Goal: Information Seeking & Learning: Learn about a topic

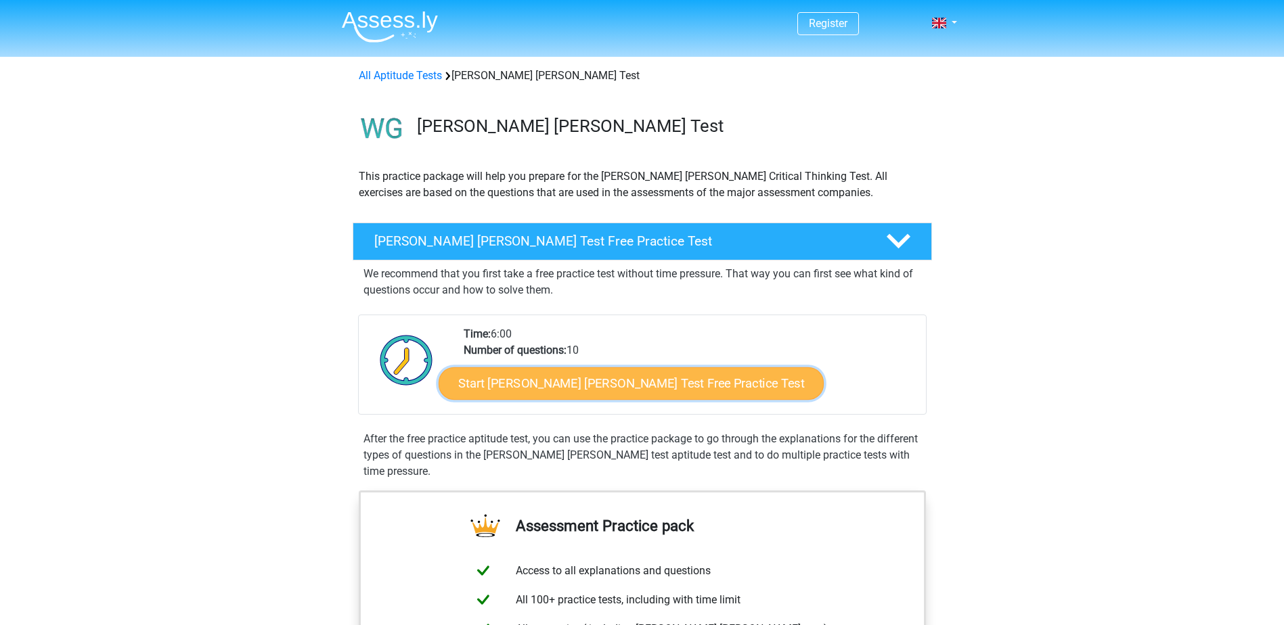
click at [579, 389] on link "Start Watson Glaser Test Free Practice Test" at bounding box center [631, 383] width 385 height 32
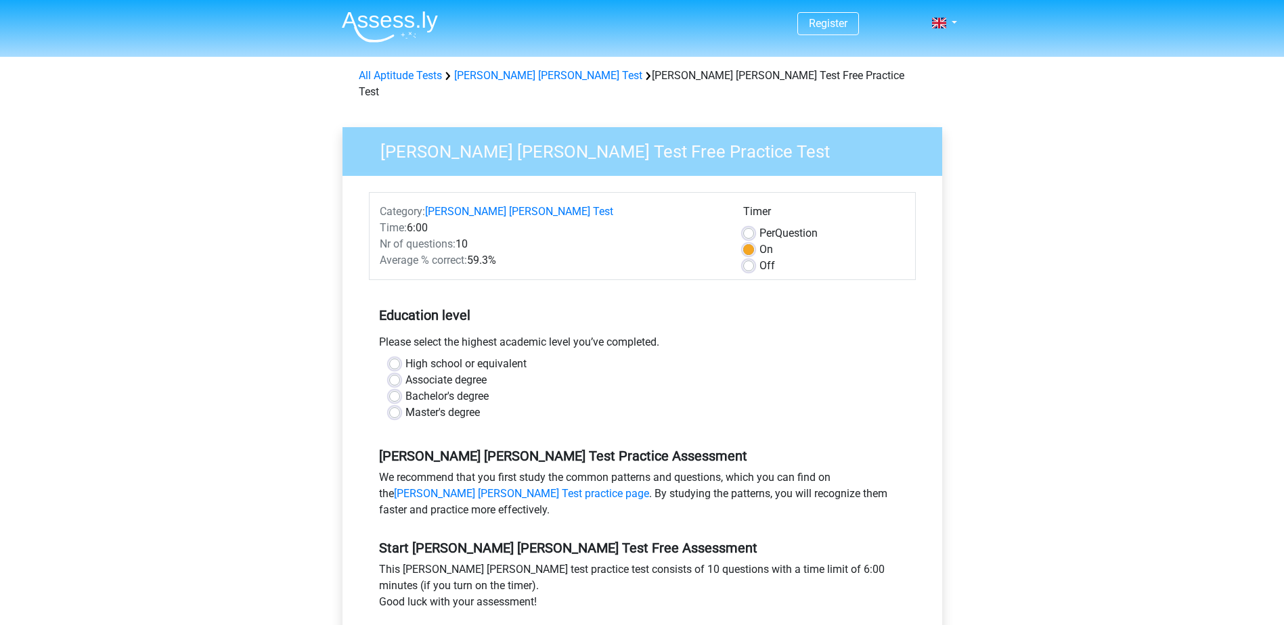
click at [456, 388] on label "Bachelor's degree" at bounding box center [446, 396] width 83 height 16
click at [400, 388] on input "Bachelor's degree" at bounding box center [394, 395] width 11 height 14
radio input "true"
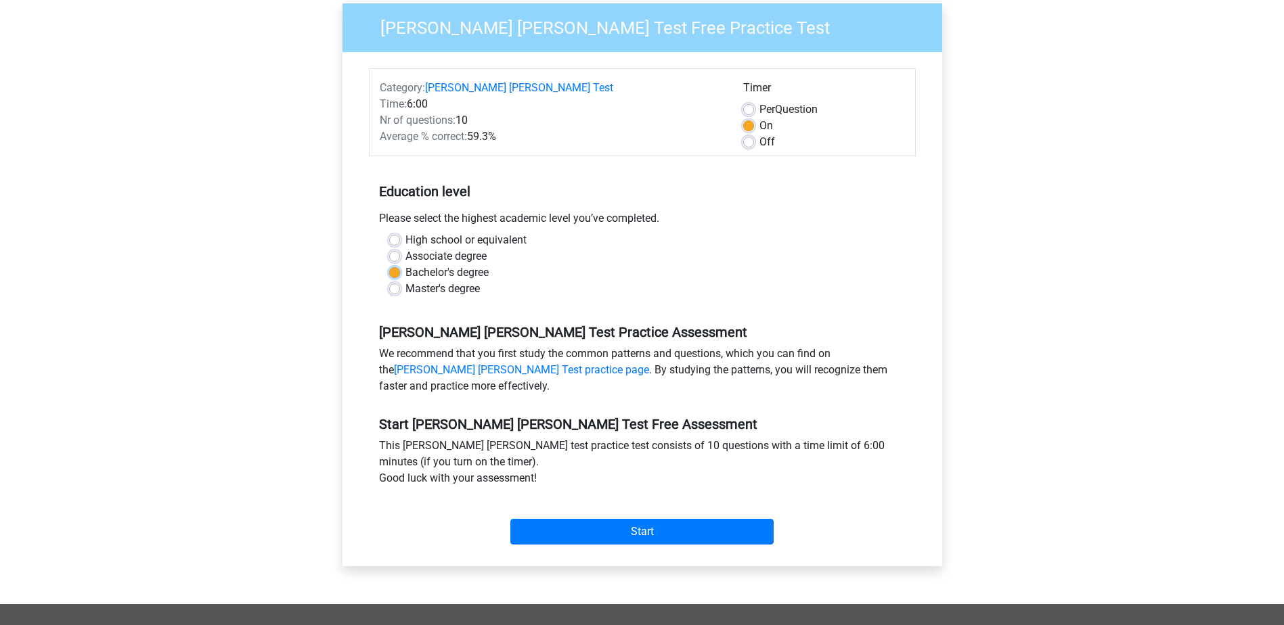
scroll to position [125, 0]
click at [635, 518] on input "Start" at bounding box center [641, 531] width 263 height 26
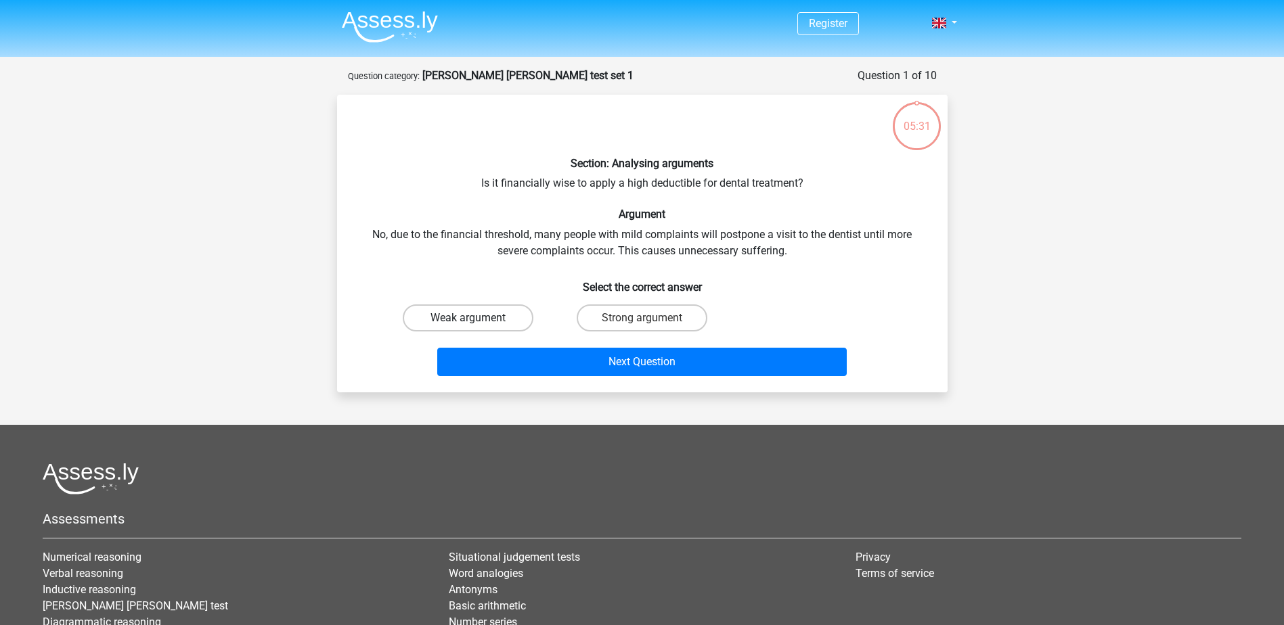
click at [497, 330] on label "Weak argument" at bounding box center [468, 318] width 131 height 27
click at [476, 327] on input "Weak argument" at bounding box center [472, 322] width 9 height 9
radio input "true"
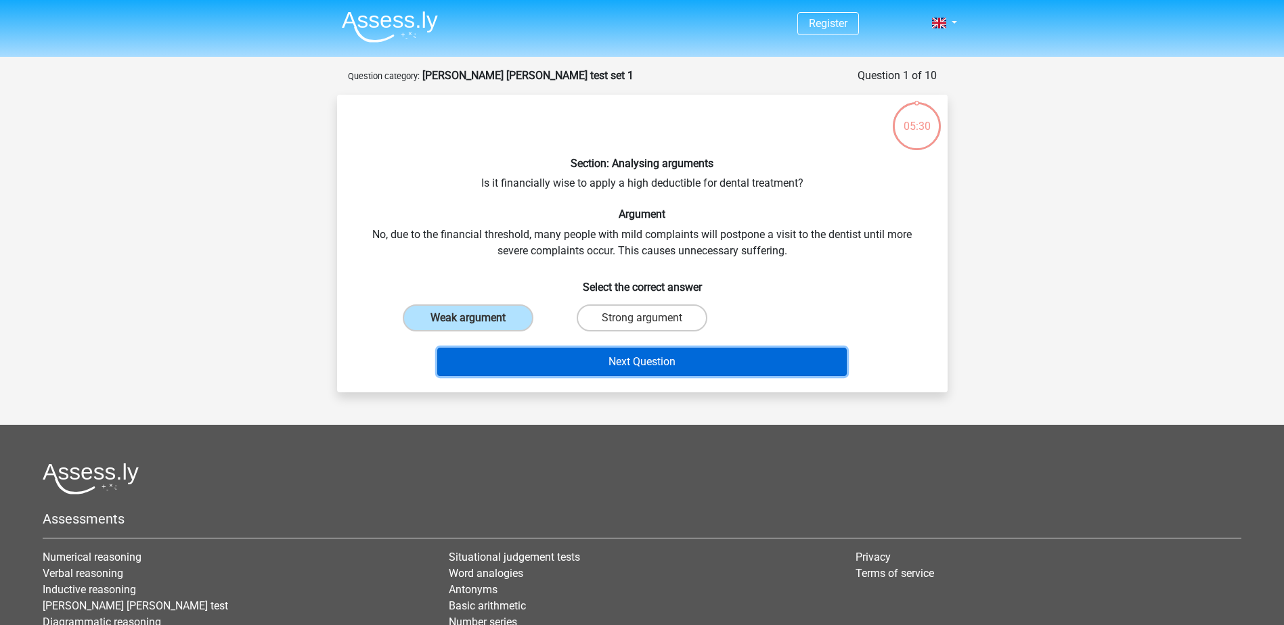
click at [623, 349] on button "Next Question" at bounding box center [641, 362] width 409 height 28
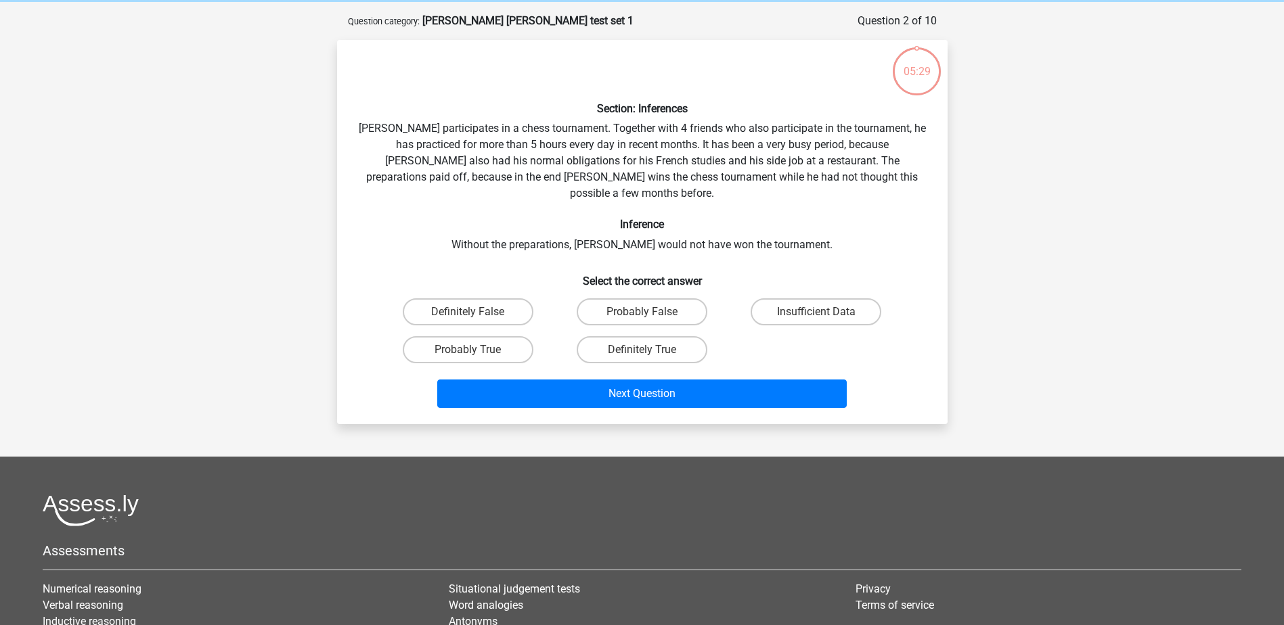
scroll to position [68, 0]
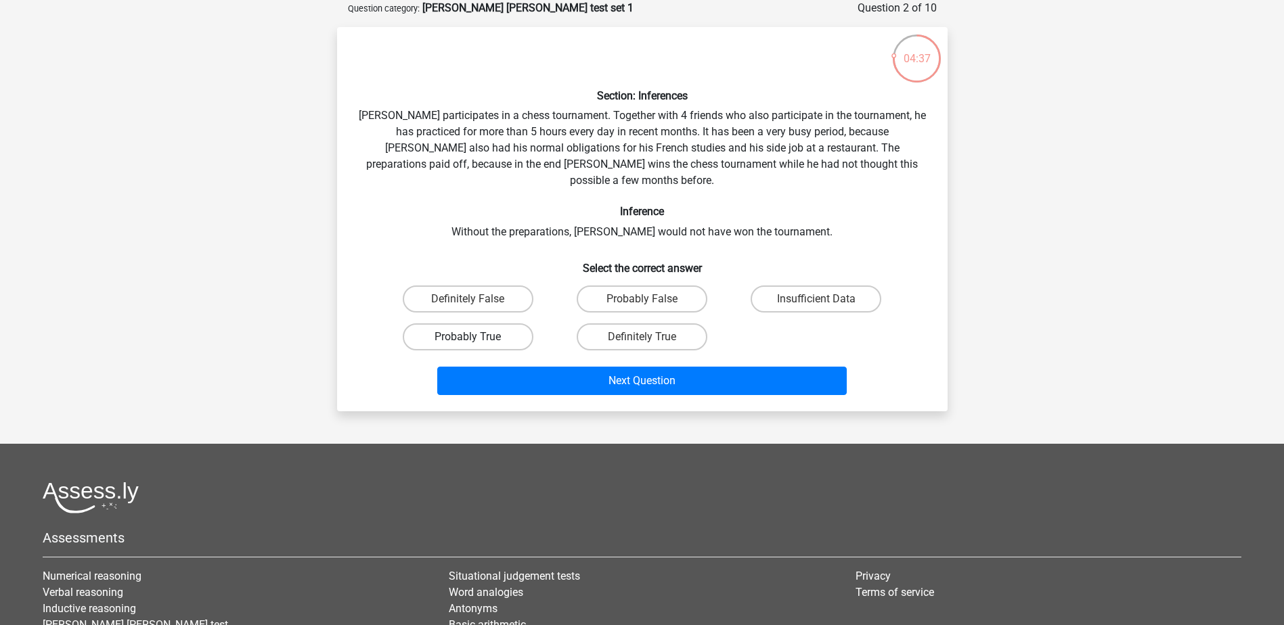
click at [497, 323] on label "Probably True" at bounding box center [468, 336] width 131 height 27
click at [476, 337] on input "Probably True" at bounding box center [472, 341] width 9 height 9
radio input "true"
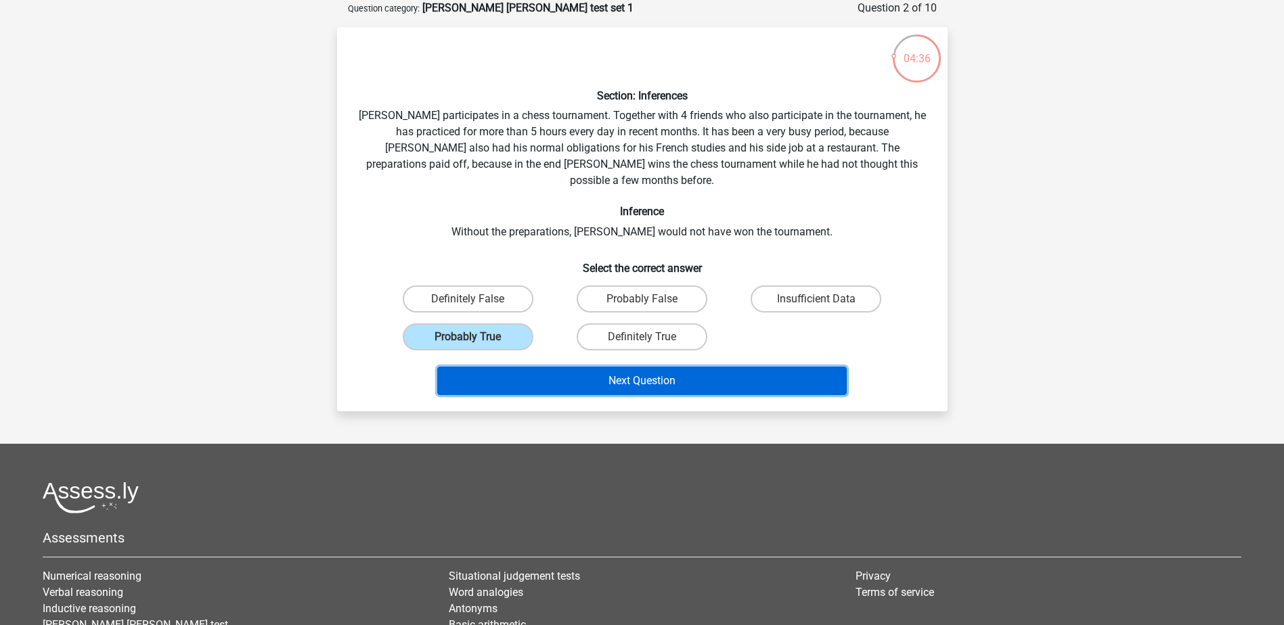
click at [613, 367] on button "Next Question" at bounding box center [641, 381] width 409 height 28
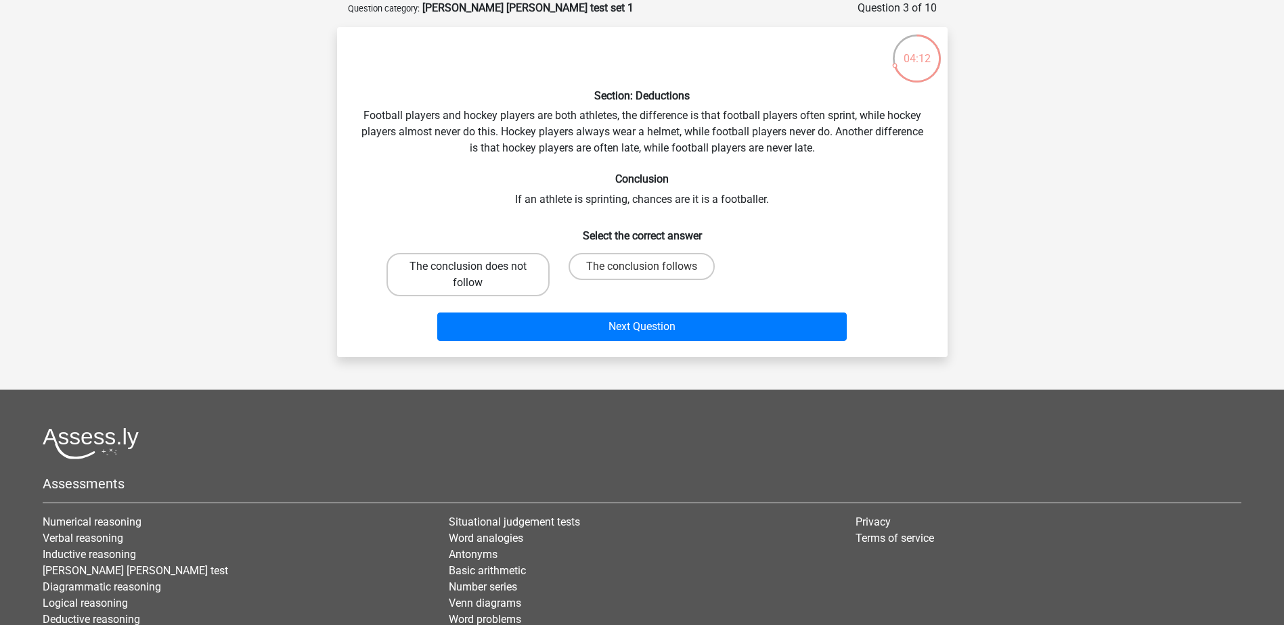
click at [477, 269] on label "The conclusion does not follow" at bounding box center [467, 274] width 163 height 43
click at [476, 269] on input "The conclusion does not follow" at bounding box center [472, 271] width 9 height 9
radio input "true"
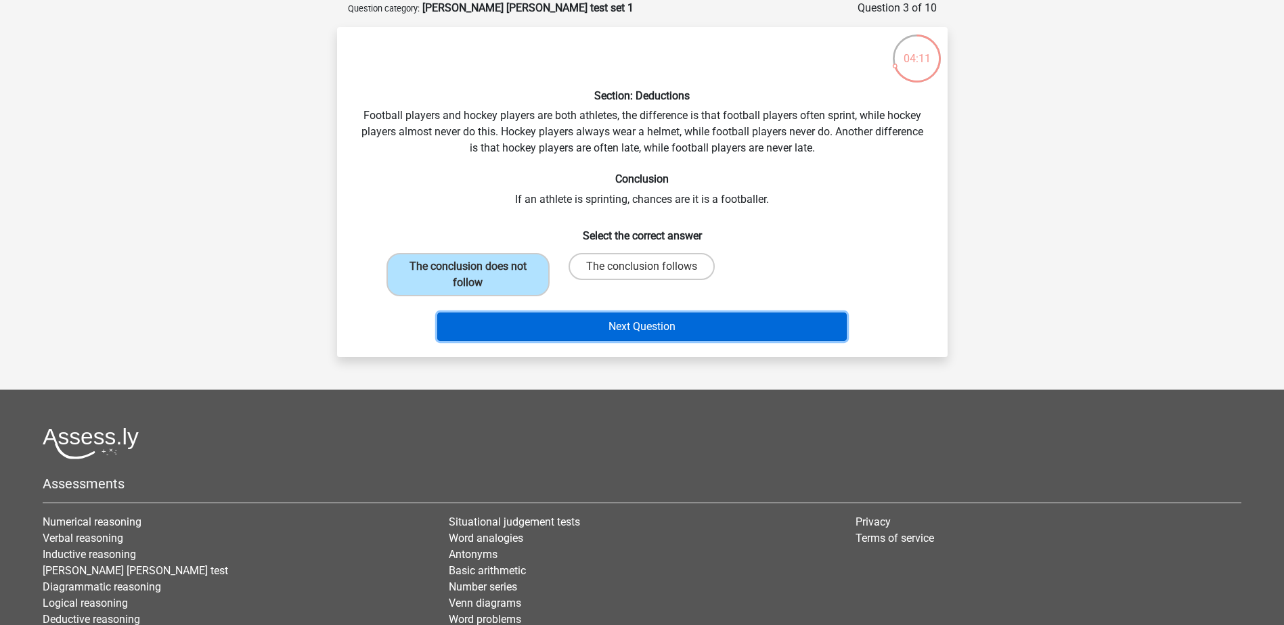
click at [619, 319] on button "Next Question" at bounding box center [641, 327] width 409 height 28
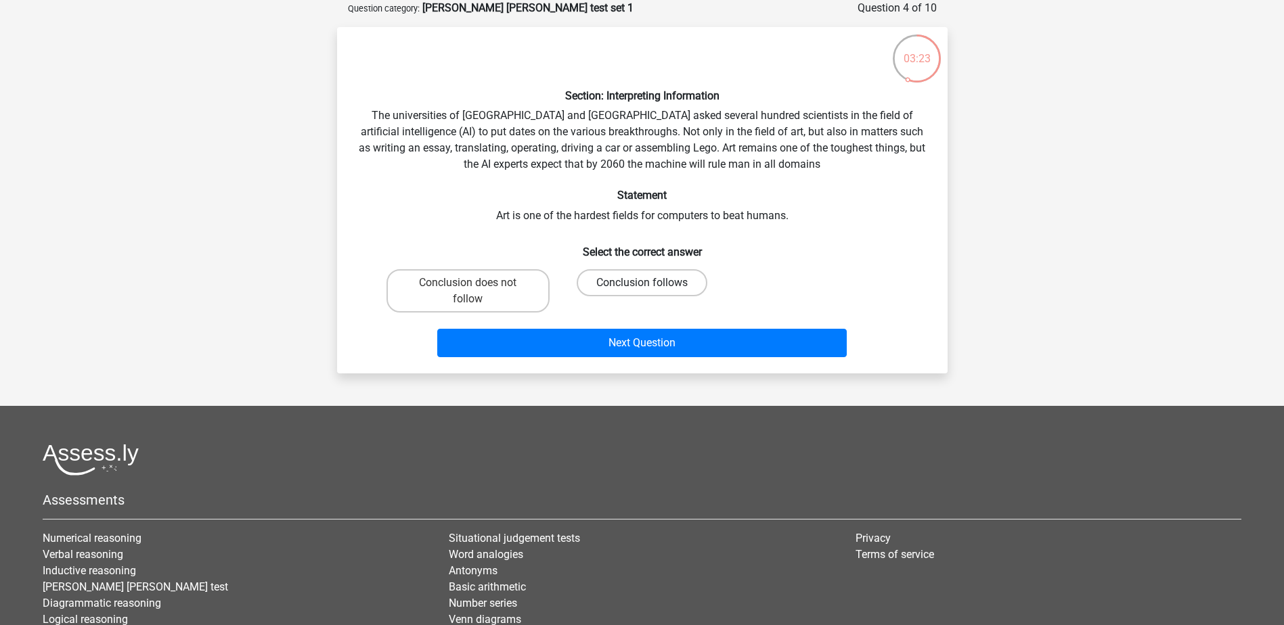
click at [663, 280] on label "Conclusion follows" at bounding box center [642, 282] width 131 height 27
click at [650, 283] on input "Conclusion follows" at bounding box center [646, 287] width 9 height 9
radio input "true"
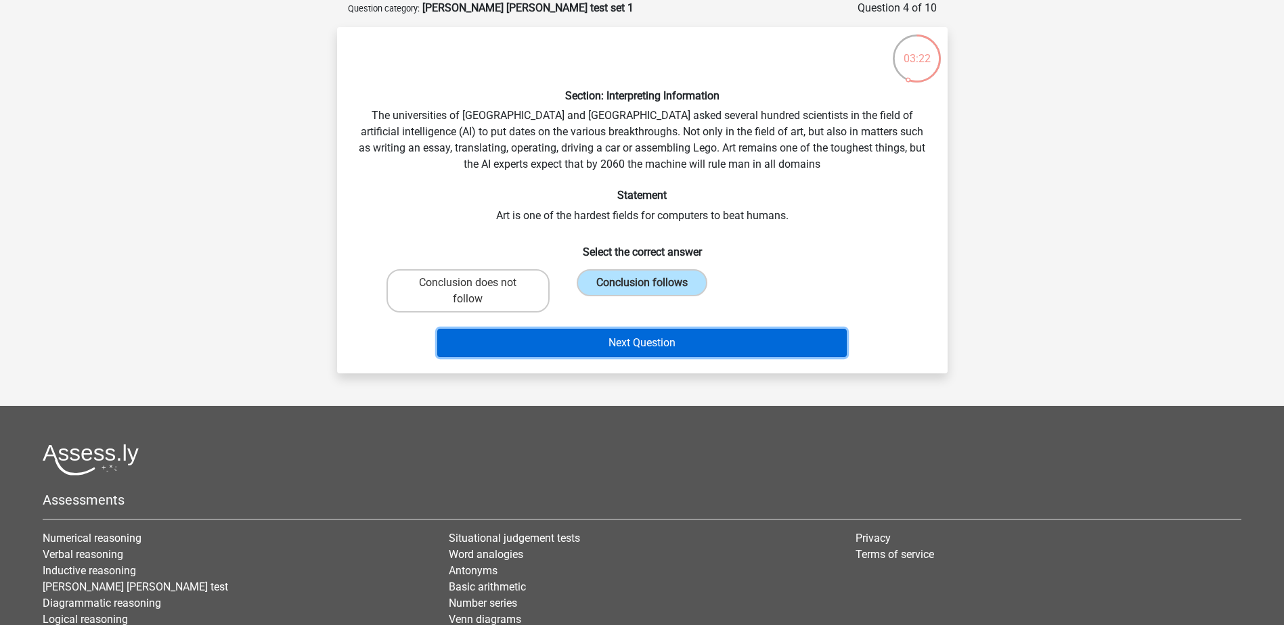
click at [657, 337] on button "Next Question" at bounding box center [641, 343] width 409 height 28
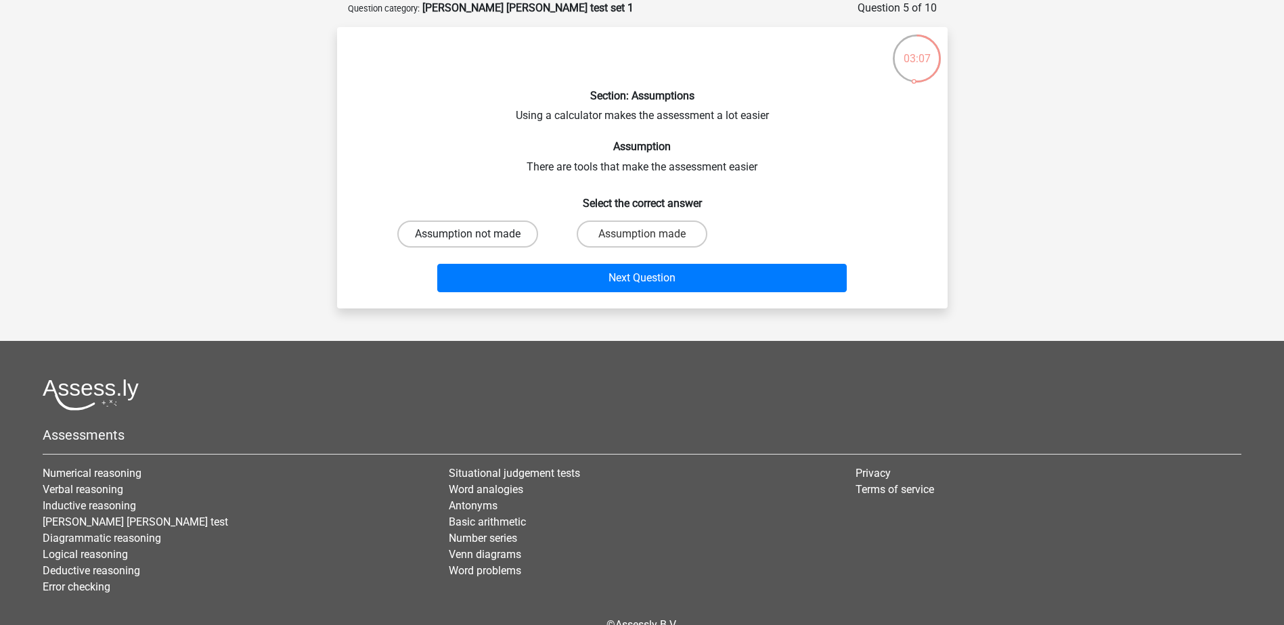
click at [474, 229] on label "Assumption not made" at bounding box center [467, 234] width 141 height 27
click at [474, 234] on input "Assumption not made" at bounding box center [472, 238] width 9 height 9
radio input "true"
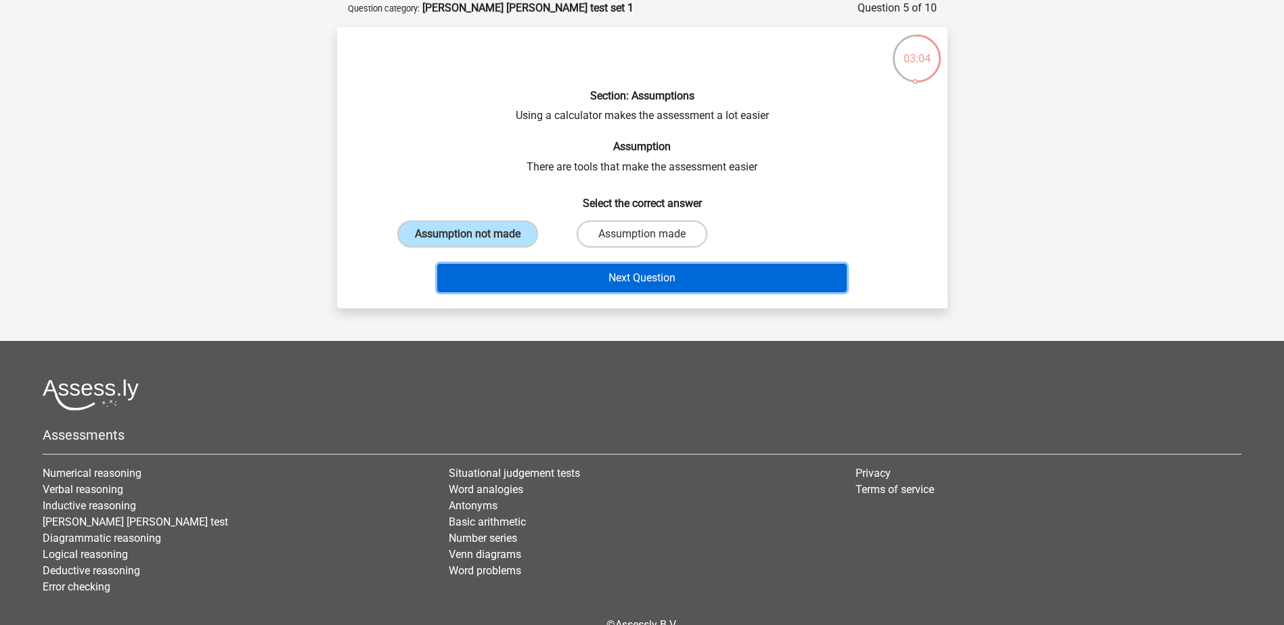
click at [652, 271] on button "Next Question" at bounding box center [641, 278] width 409 height 28
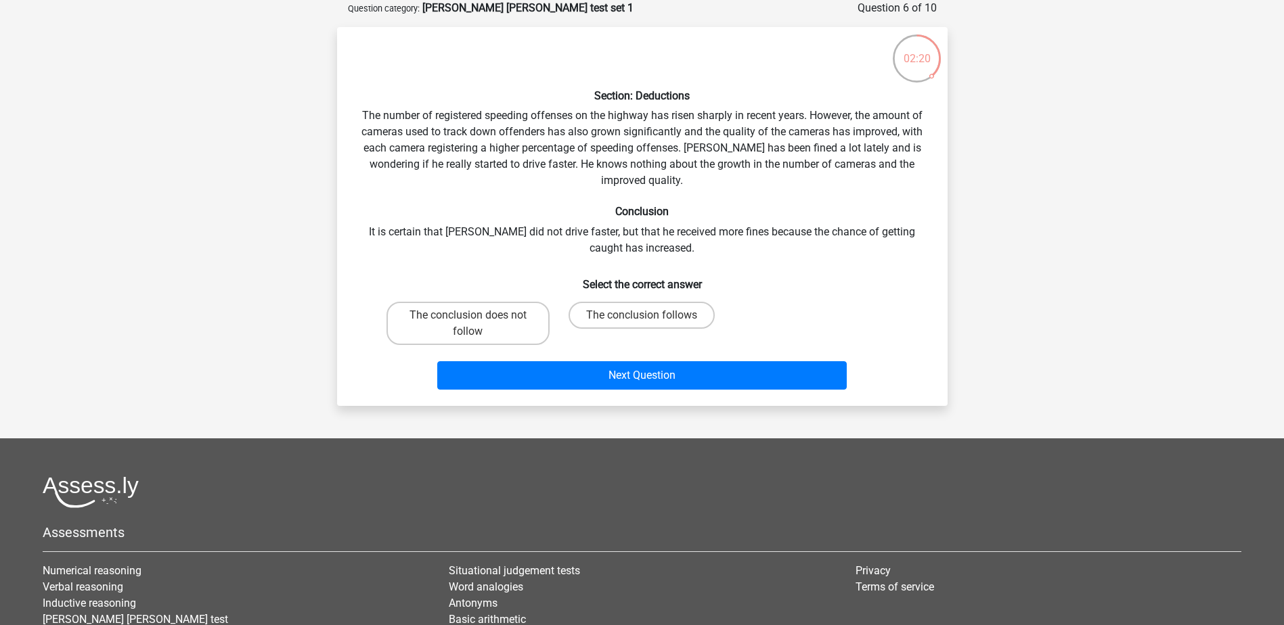
click at [647, 321] on input "The conclusion follows" at bounding box center [646, 319] width 9 height 9
radio input "true"
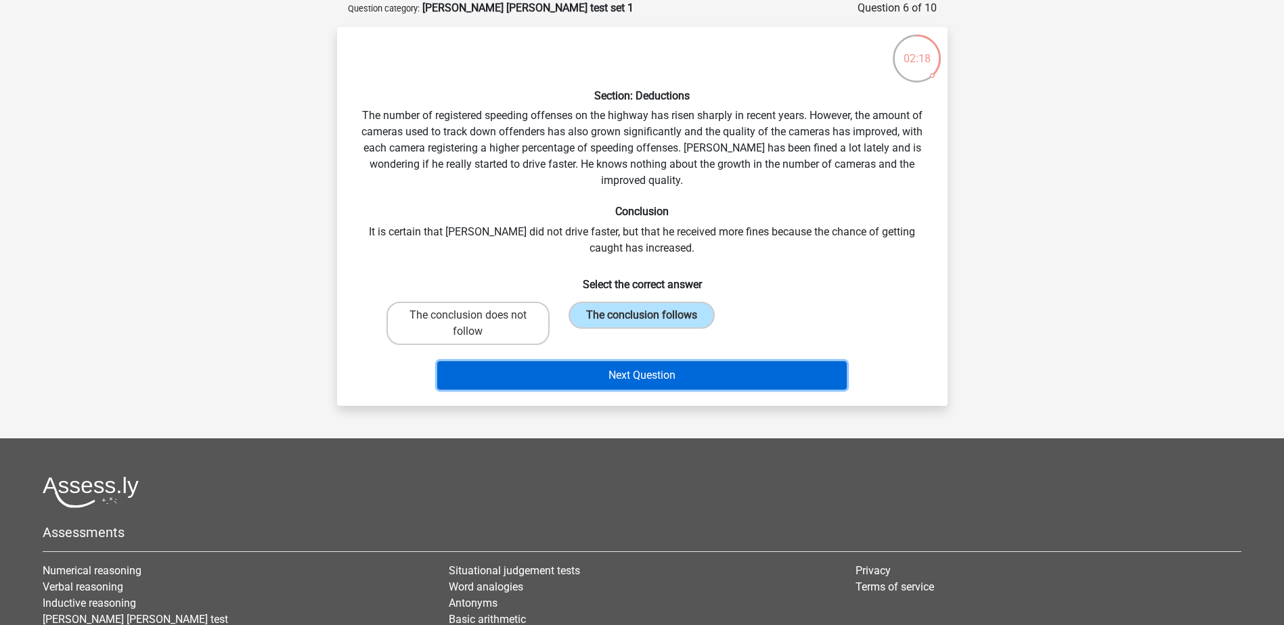
click at [658, 370] on button "Next Question" at bounding box center [641, 375] width 409 height 28
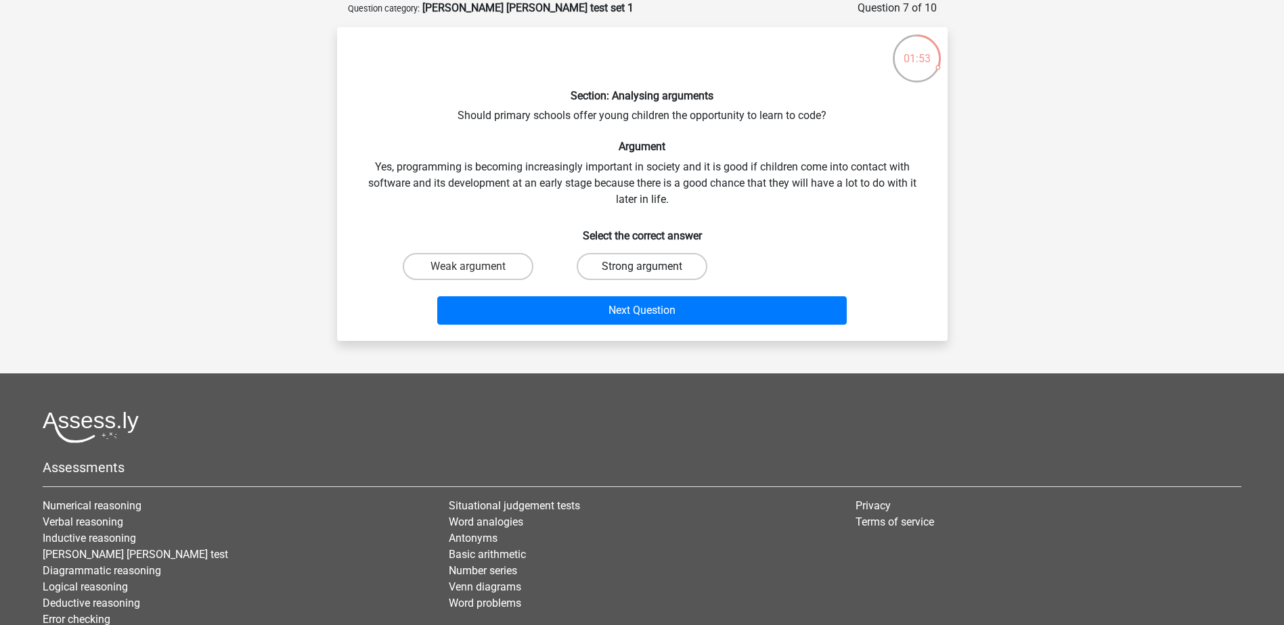
click at [655, 265] on label "Strong argument" at bounding box center [642, 266] width 131 height 27
click at [650, 267] on input "Strong argument" at bounding box center [646, 271] width 9 height 9
radio input "true"
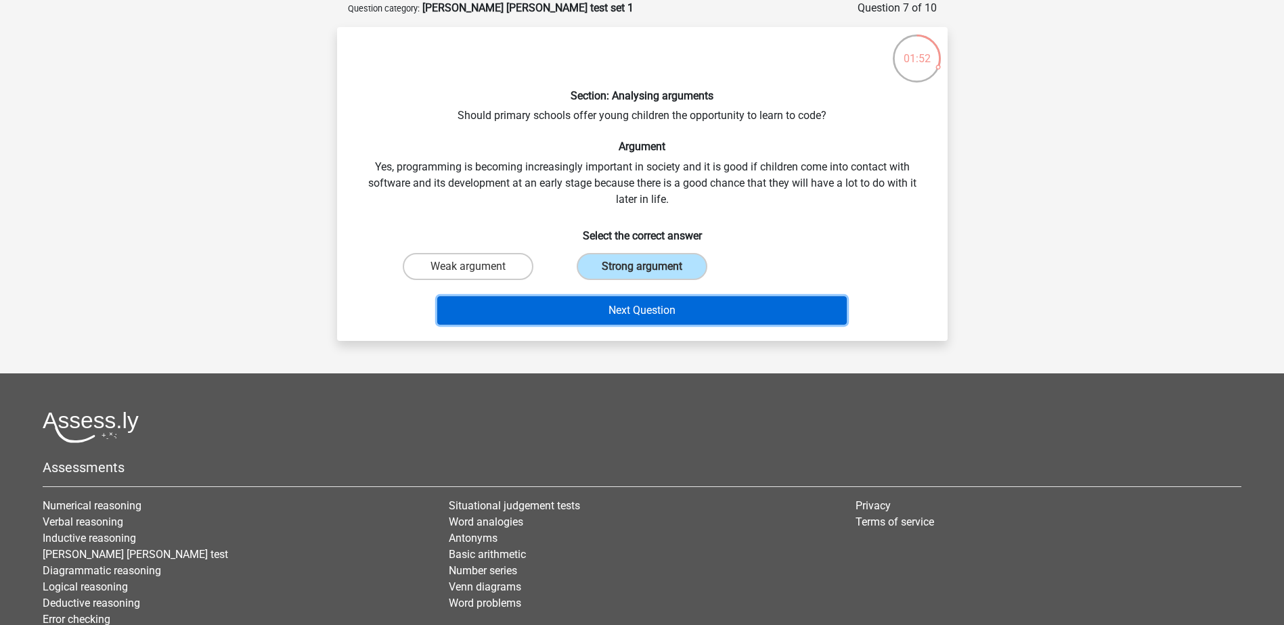
click at [659, 297] on button "Next Question" at bounding box center [641, 310] width 409 height 28
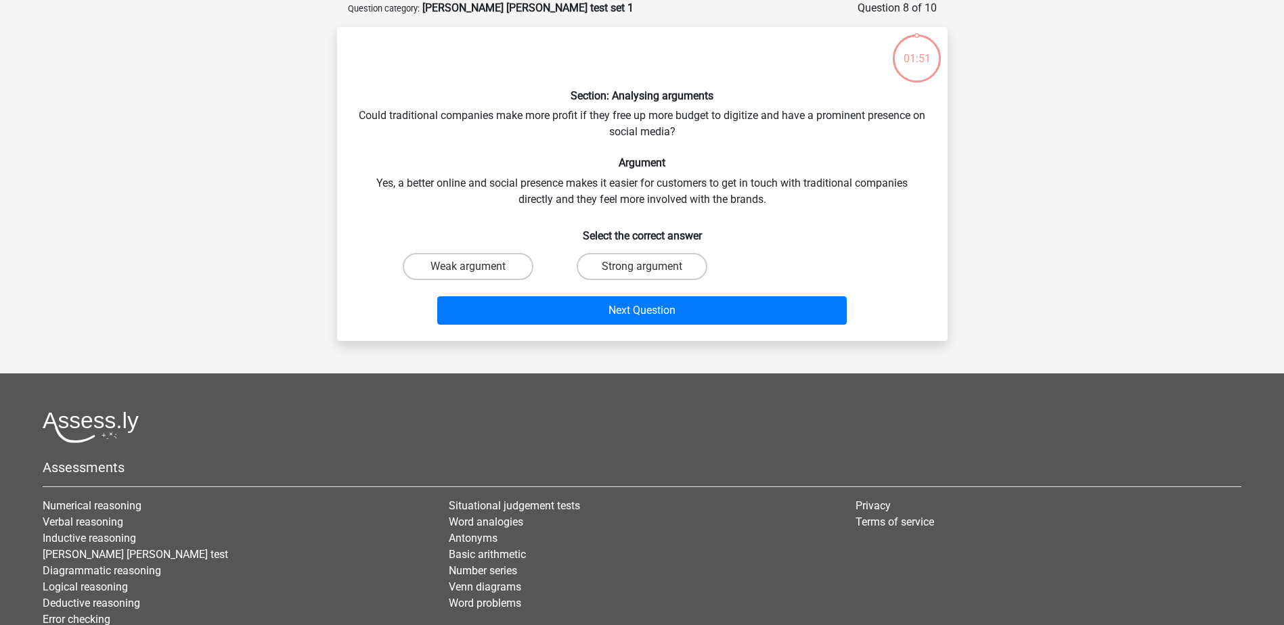
click at [659, 297] on button "Next Question" at bounding box center [641, 310] width 409 height 28
click at [485, 260] on label "Weak argument" at bounding box center [468, 266] width 131 height 27
click at [476, 267] on input "Weak argument" at bounding box center [472, 271] width 9 height 9
radio input "true"
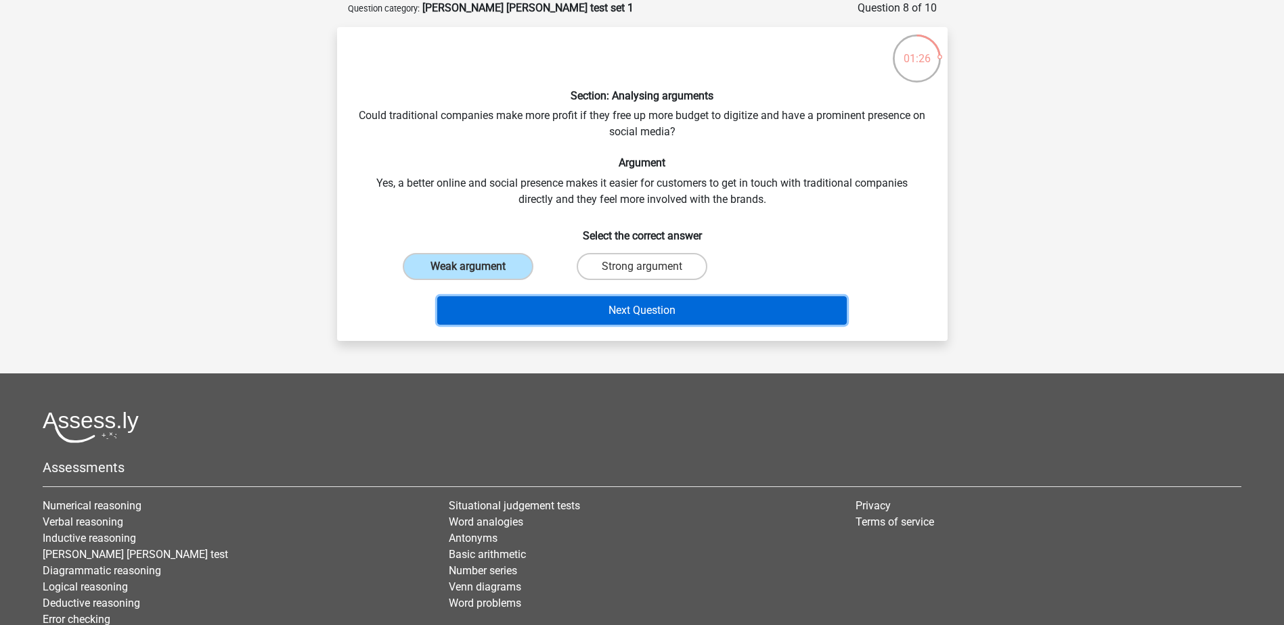
click at [608, 313] on button "Next Question" at bounding box center [641, 310] width 409 height 28
click at [611, 313] on button "Next Question" at bounding box center [641, 310] width 409 height 28
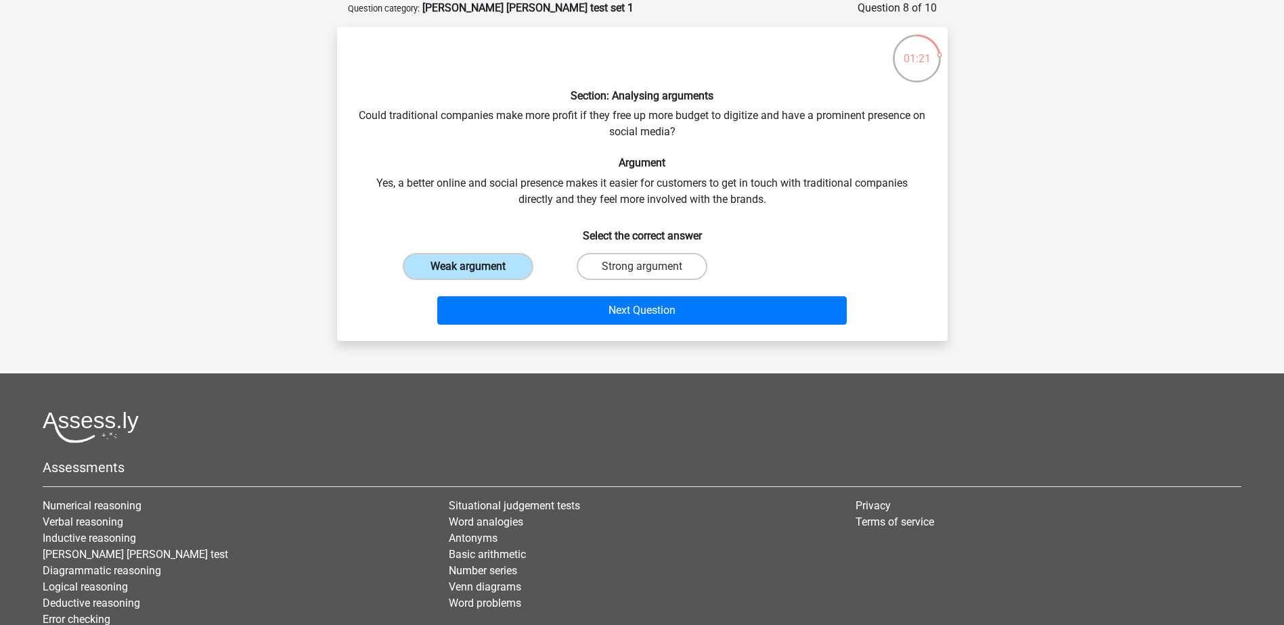
click at [497, 270] on label "Weak argument" at bounding box center [468, 266] width 131 height 27
click at [476, 270] on input "Weak argument" at bounding box center [472, 271] width 9 height 9
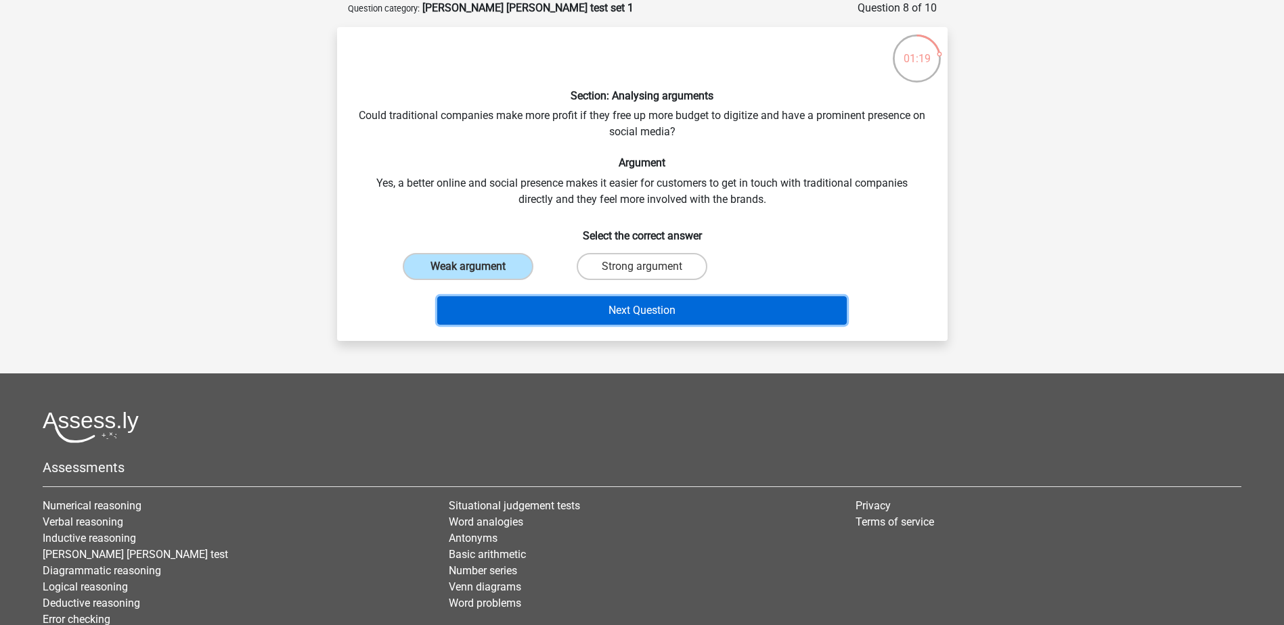
click at [692, 305] on button "Next Question" at bounding box center [641, 310] width 409 height 28
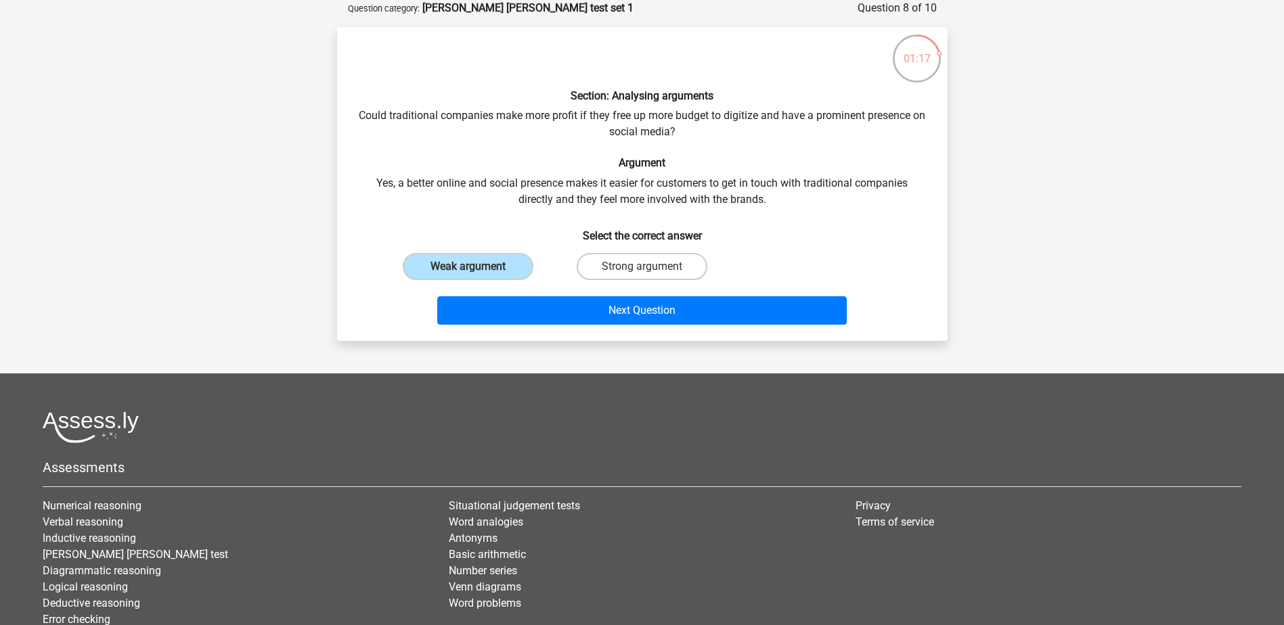
click at [497, 292] on div "Next Question" at bounding box center [642, 308] width 567 height 45
click at [474, 267] on input "Weak argument" at bounding box center [472, 271] width 9 height 9
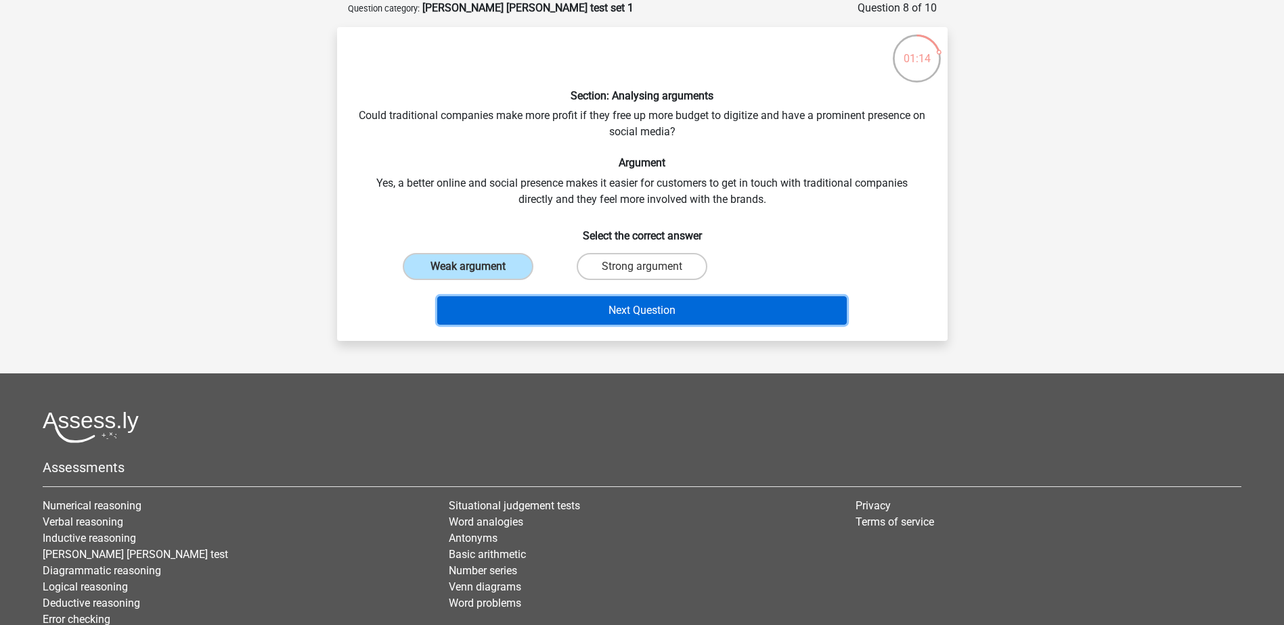
click at [677, 307] on button "Next Question" at bounding box center [641, 310] width 409 height 28
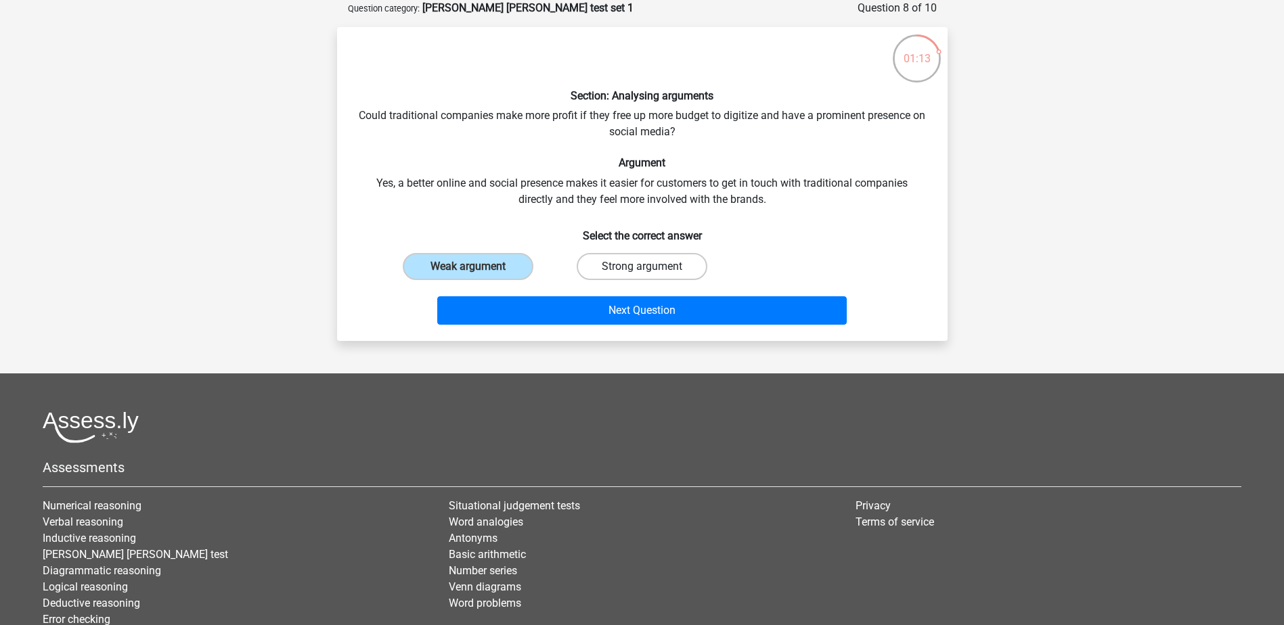
click at [663, 259] on label "Strong argument" at bounding box center [642, 266] width 131 height 27
click at [650, 267] on input "Strong argument" at bounding box center [646, 271] width 9 height 9
radio input "true"
click at [493, 256] on label "Weak argument" at bounding box center [468, 266] width 131 height 27
click at [476, 267] on input "Weak argument" at bounding box center [472, 271] width 9 height 9
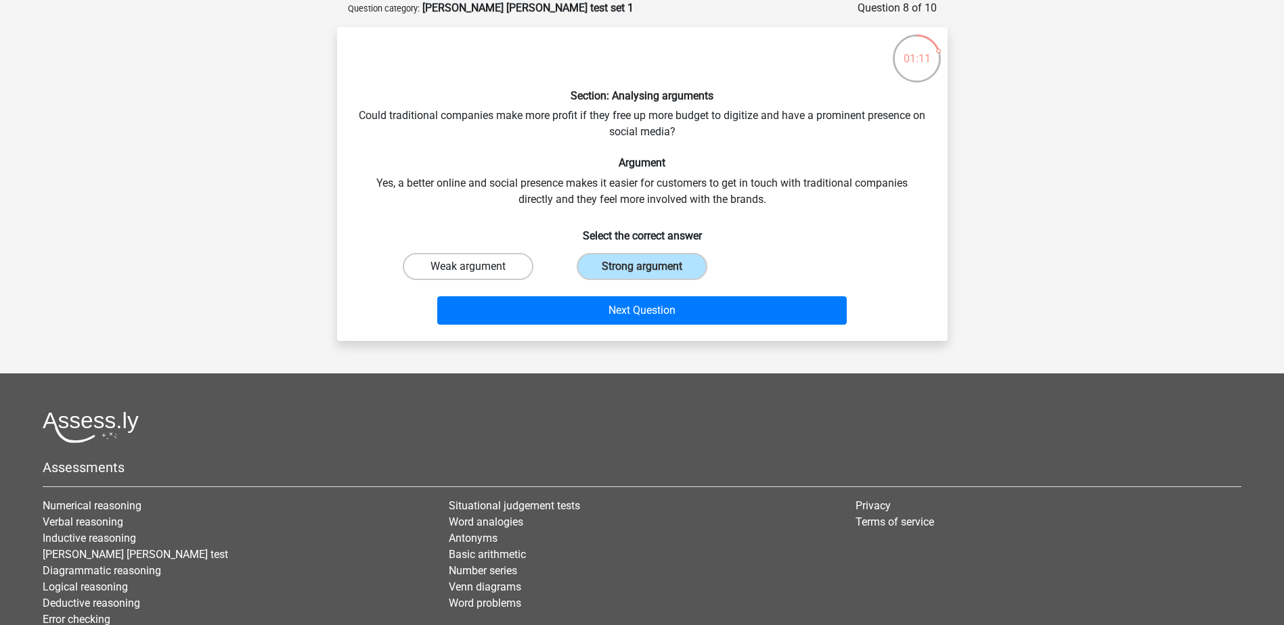
radio input "true"
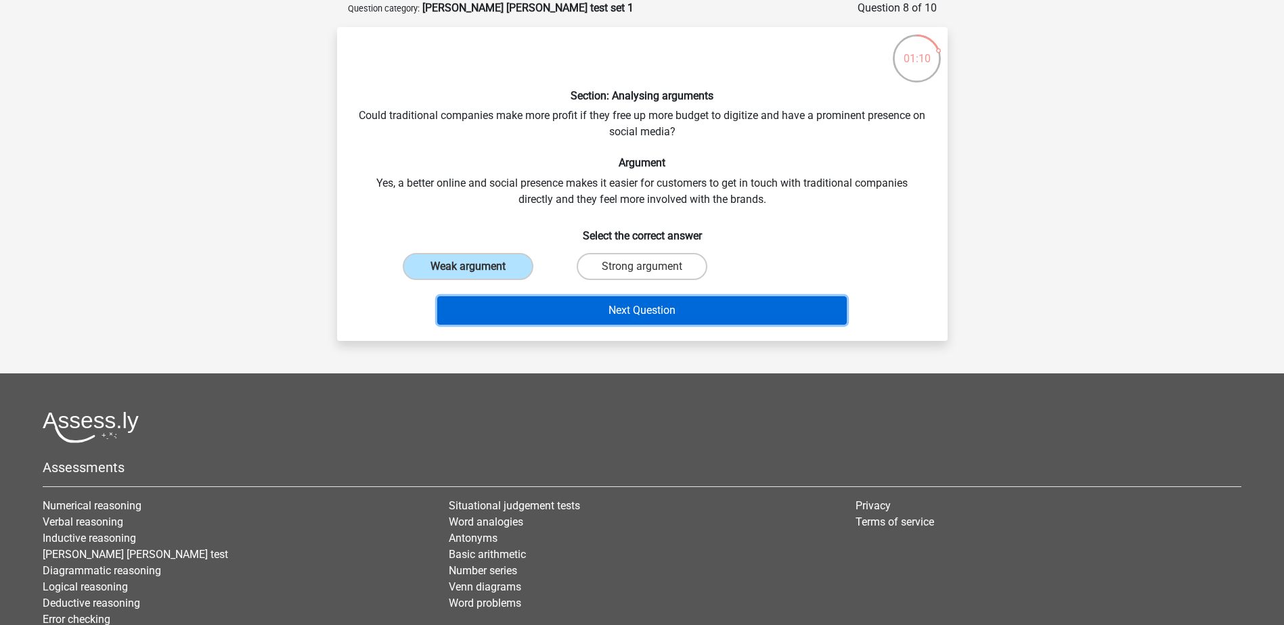
click at [629, 305] on button "Next Question" at bounding box center [641, 310] width 409 height 28
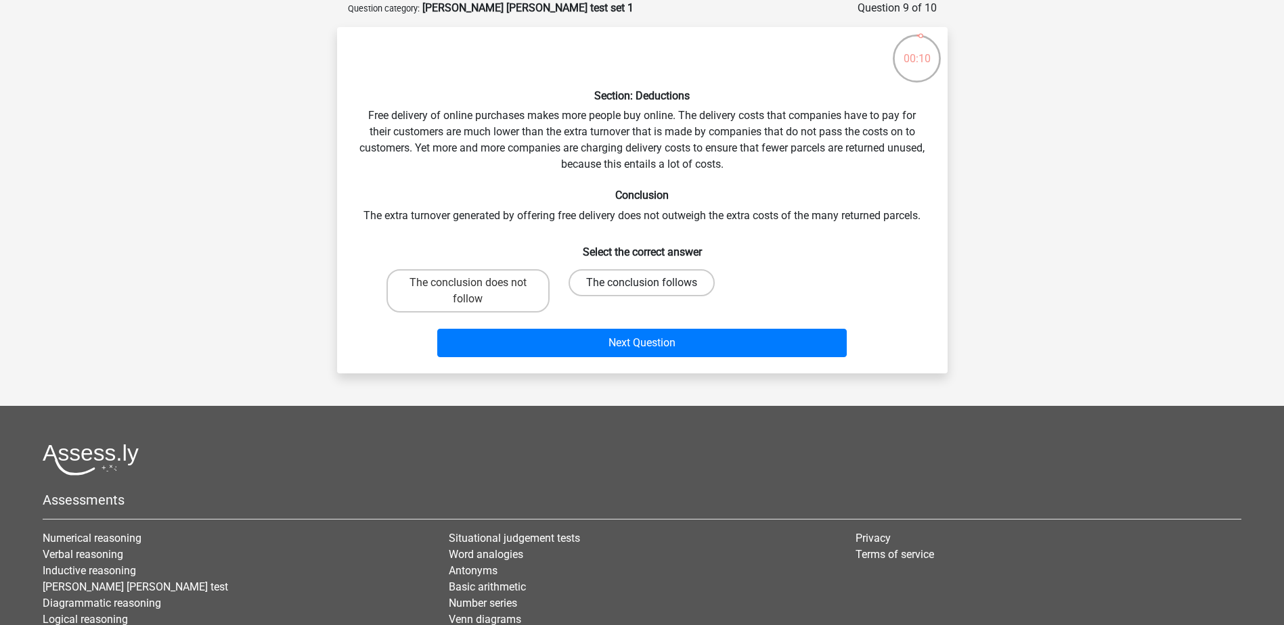
click at [645, 277] on label "The conclusion follows" at bounding box center [641, 282] width 146 height 27
click at [645, 283] on input "The conclusion follows" at bounding box center [646, 287] width 9 height 9
radio input "true"
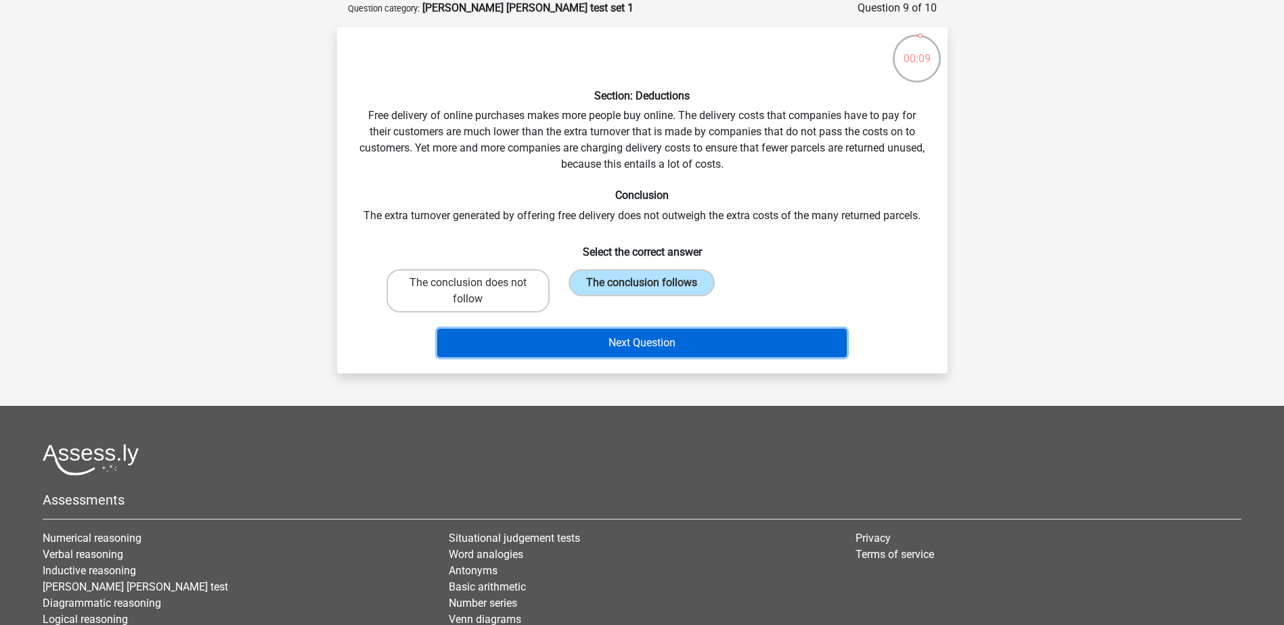
click at [650, 350] on button "Next Question" at bounding box center [641, 343] width 409 height 28
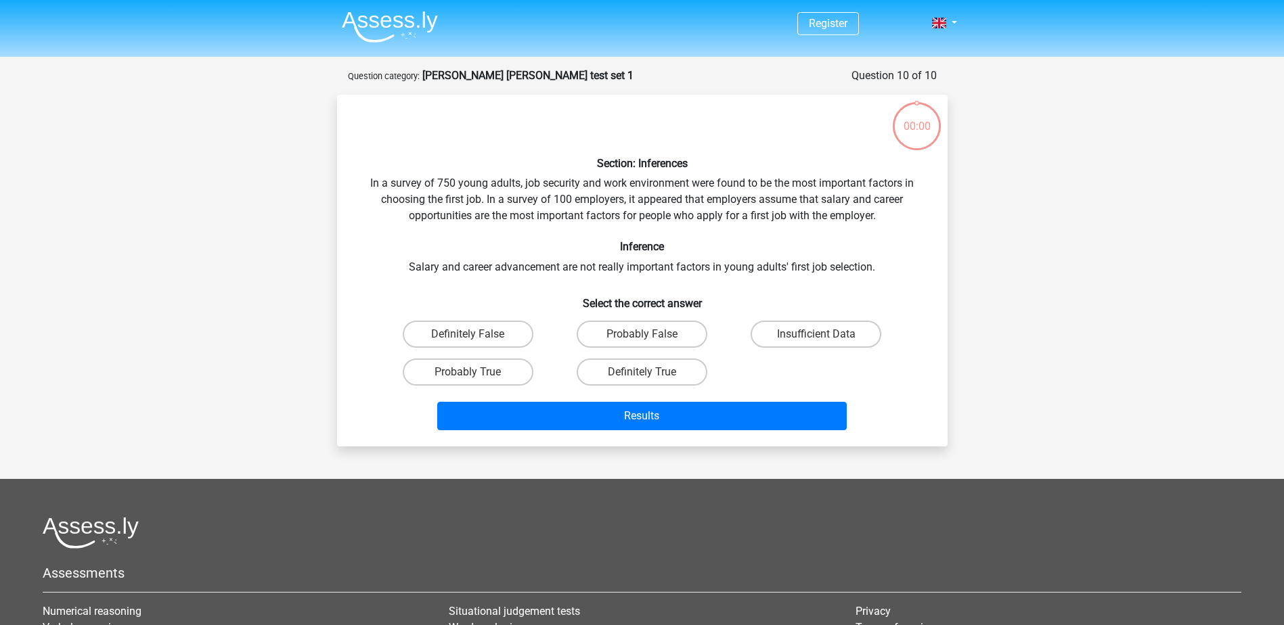
scroll to position [68, 0]
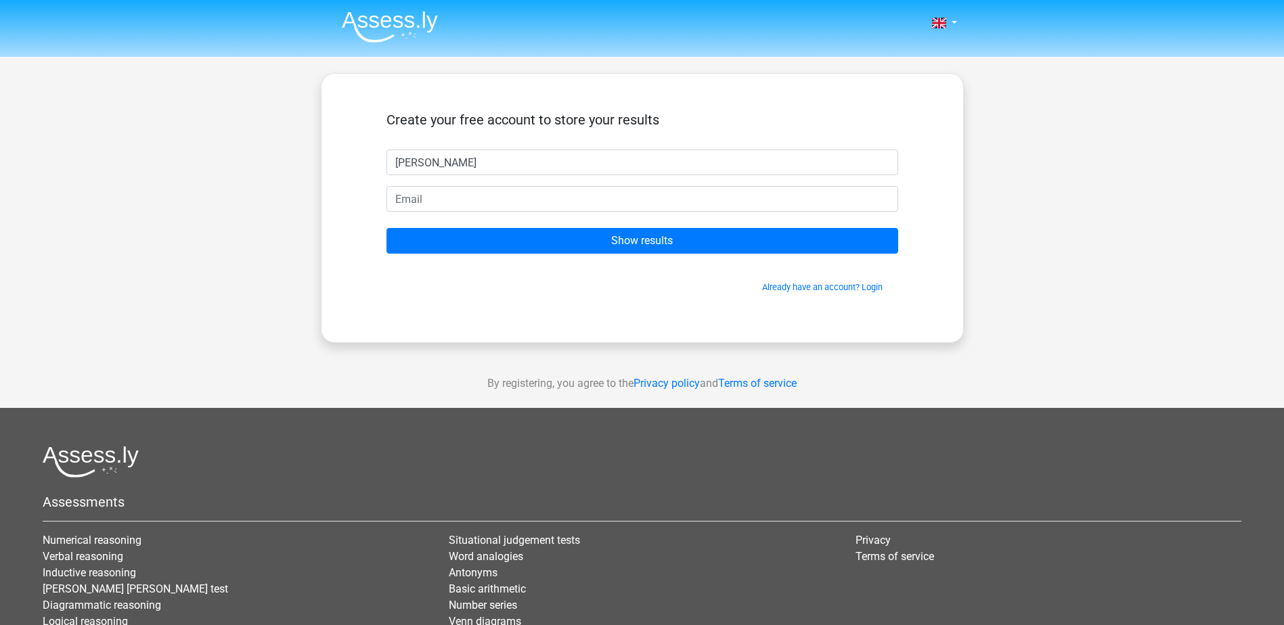
type input "[PERSON_NAME]"
type input "[EMAIL_ADDRESS][DOMAIN_NAME]"
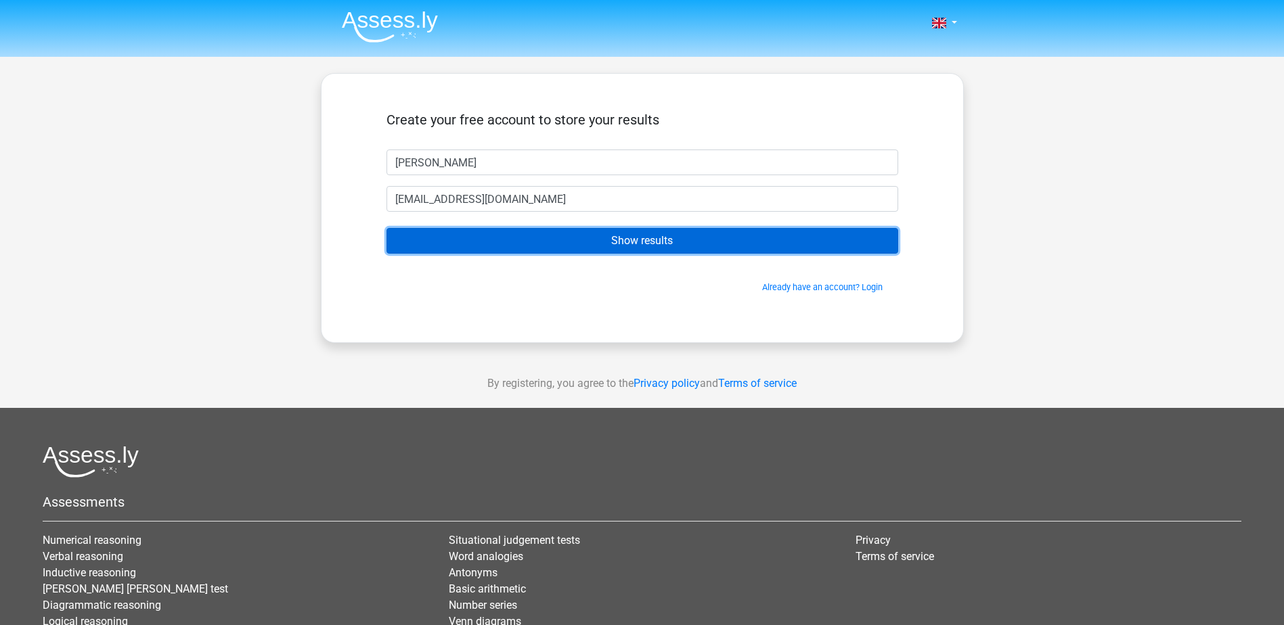
click at [655, 239] on input "Show results" at bounding box center [642, 241] width 512 height 26
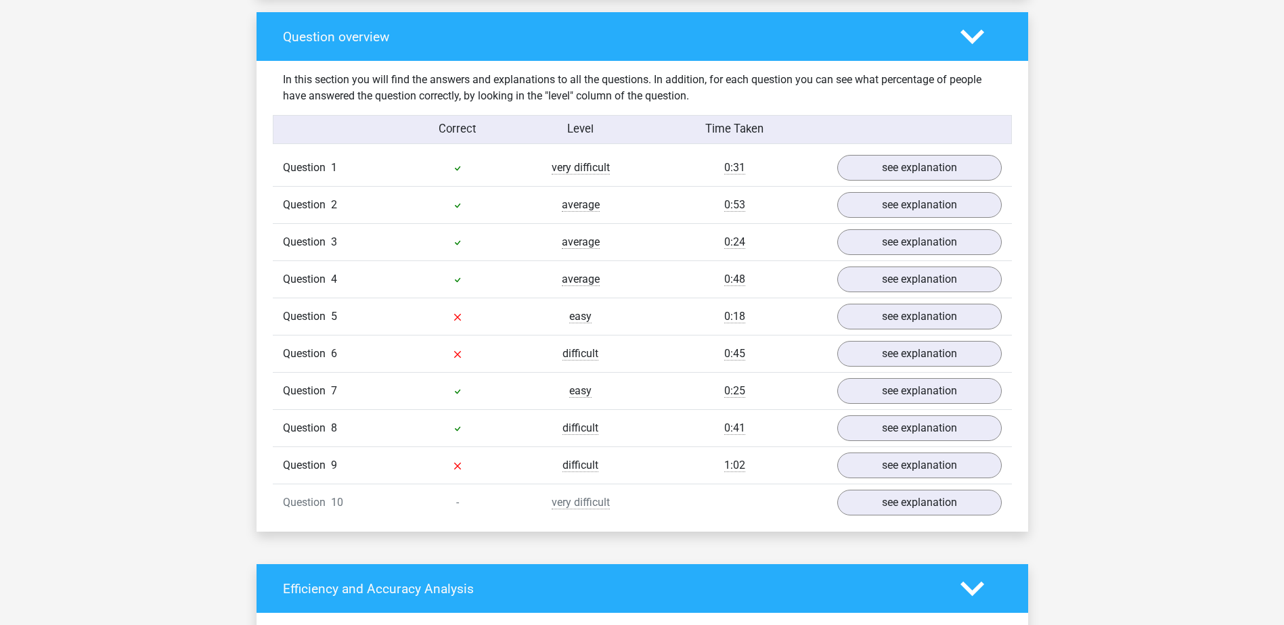
scroll to position [1001, 0]
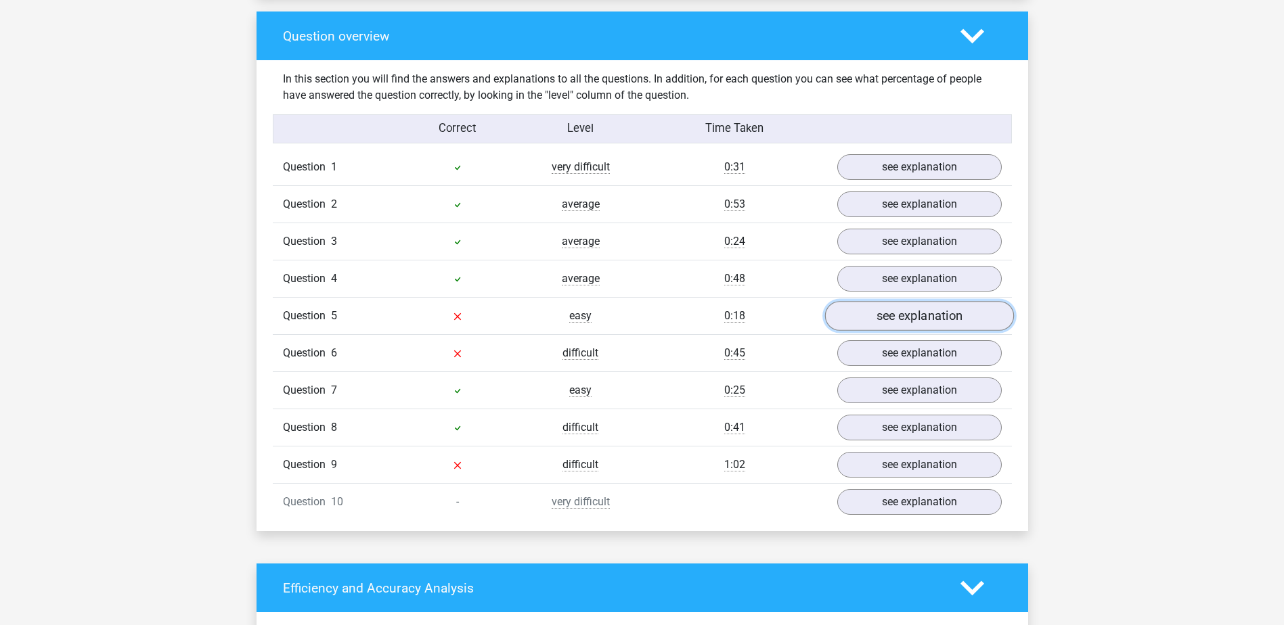
click at [866, 305] on link "see explanation" at bounding box center [918, 317] width 189 height 30
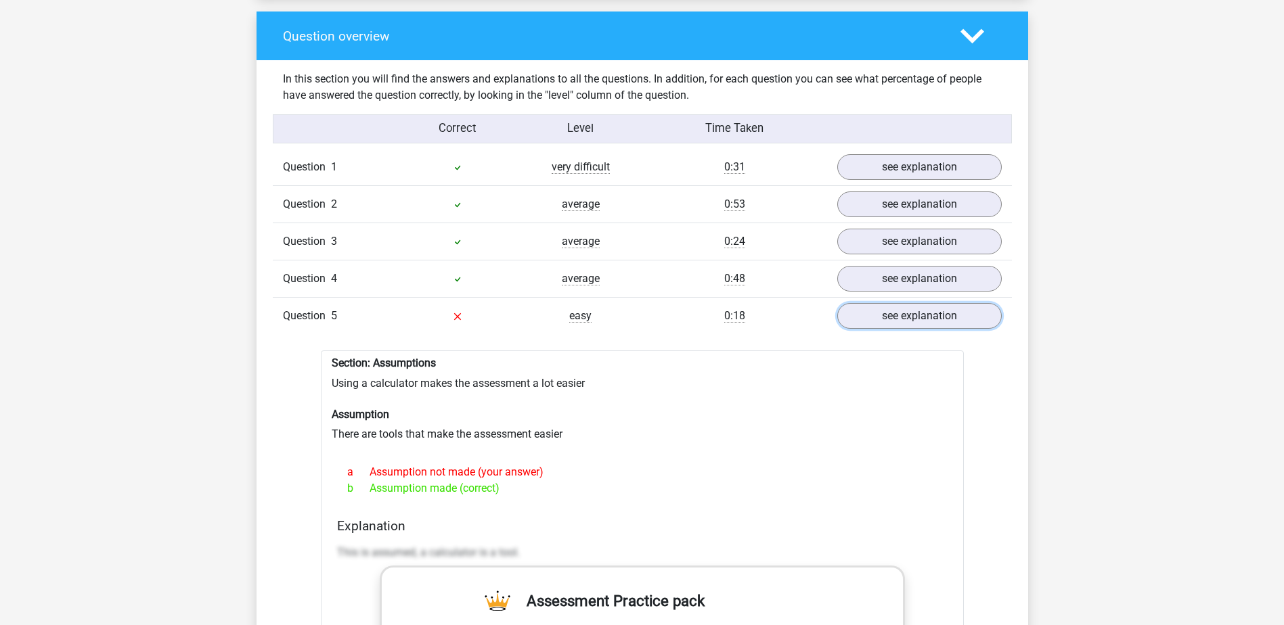
scroll to position [1121, 0]
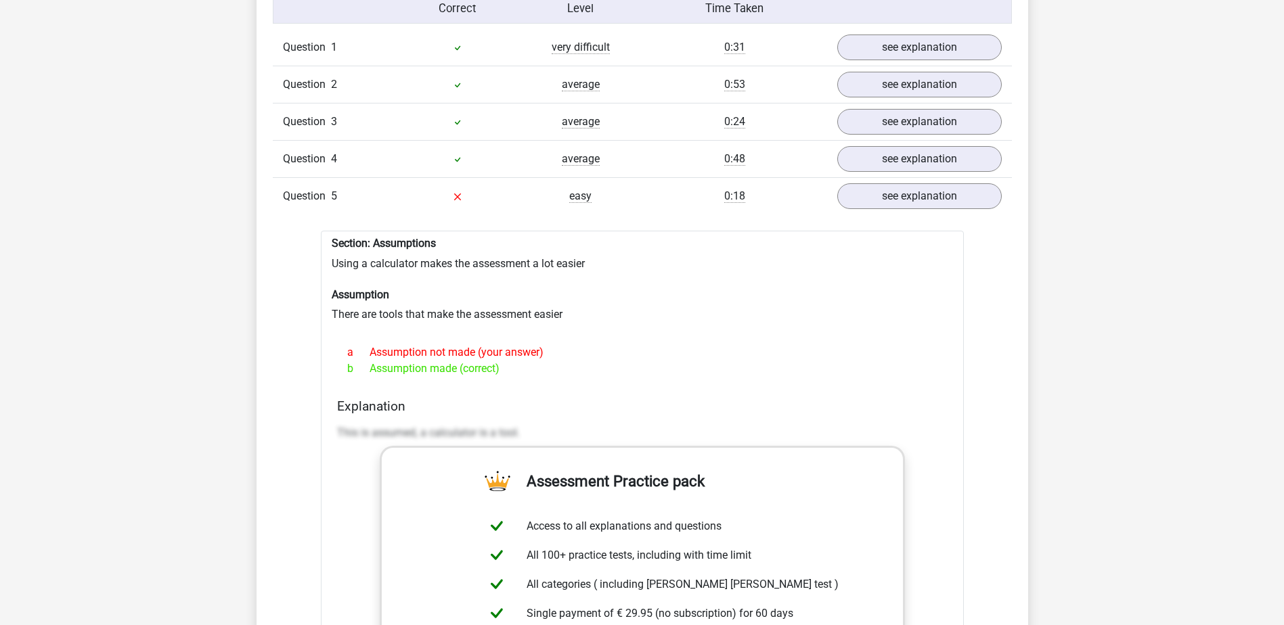
click at [459, 425] on p "This is assumed, a calculator is a tool." at bounding box center [642, 433] width 610 height 16
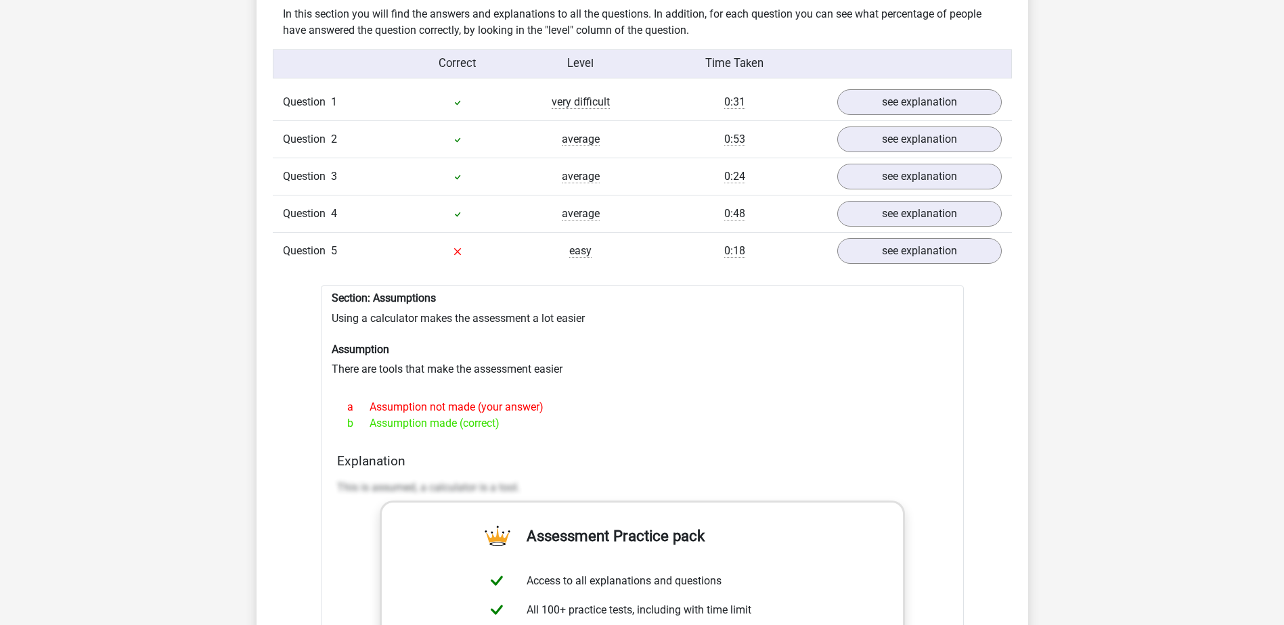
scroll to position [1065, 0]
click at [895, 242] on link "see explanation" at bounding box center [918, 253] width 189 height 30
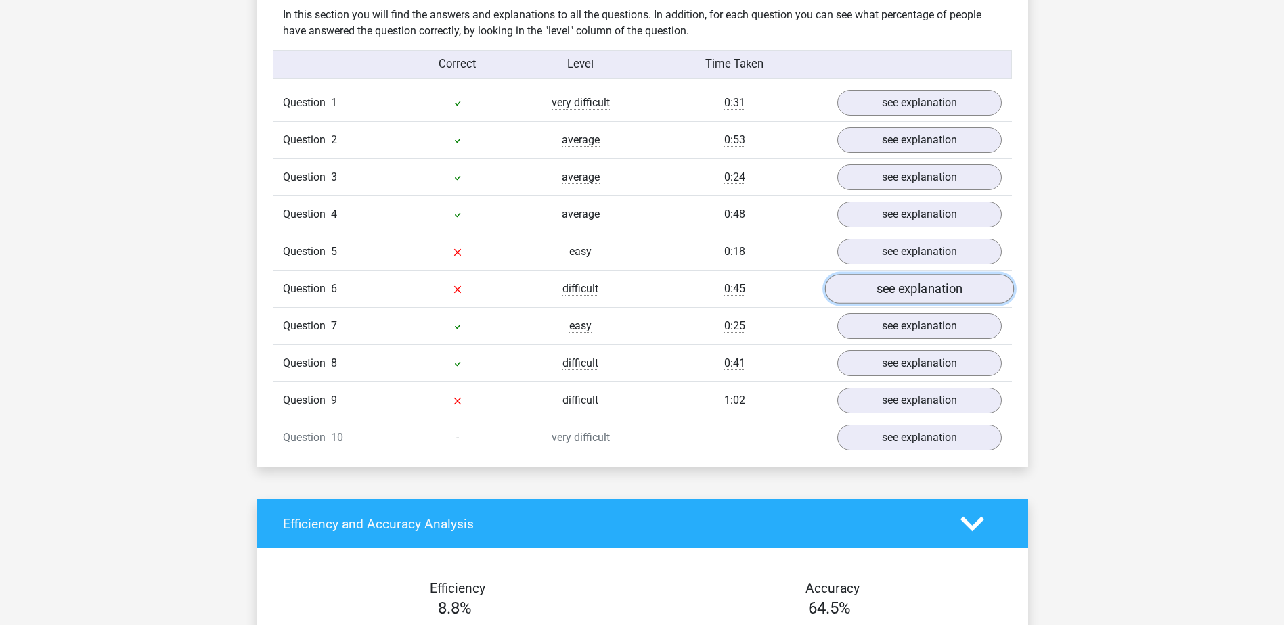
click at [890, 277] on link "see explanation" at bounding box center [918, 290] width 189 height 30
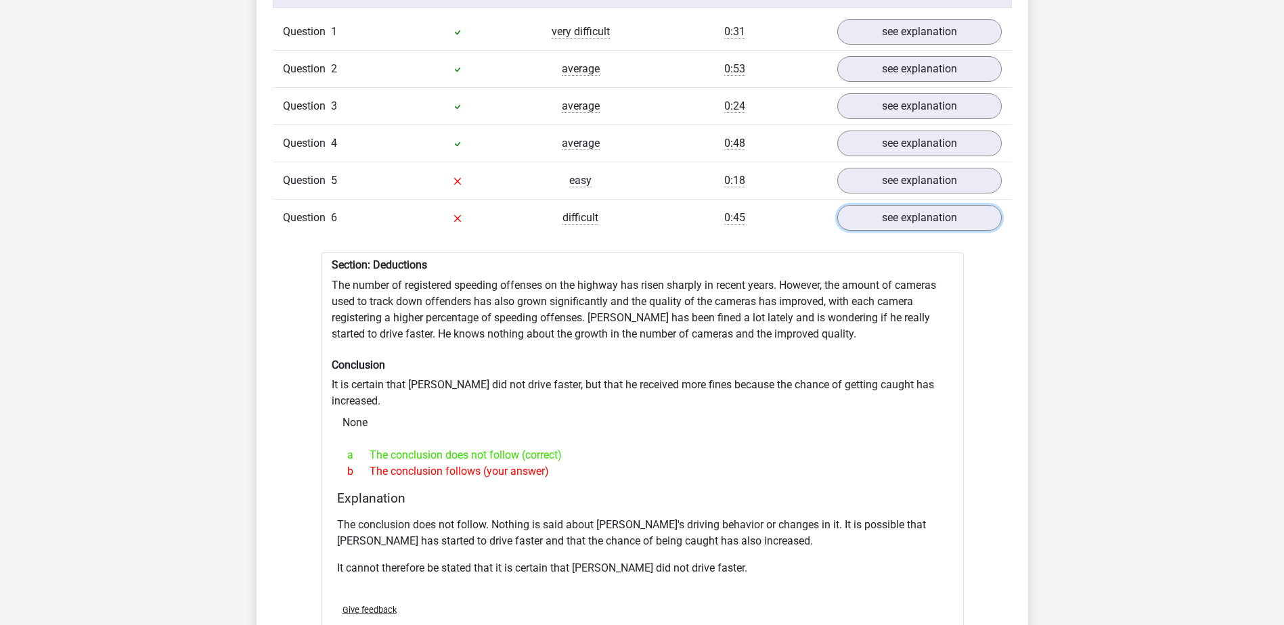
scroll to position [1136, 0]
click at [908, 208] on link "see explanation" at bounding box center [918, 219] width 189 height 30
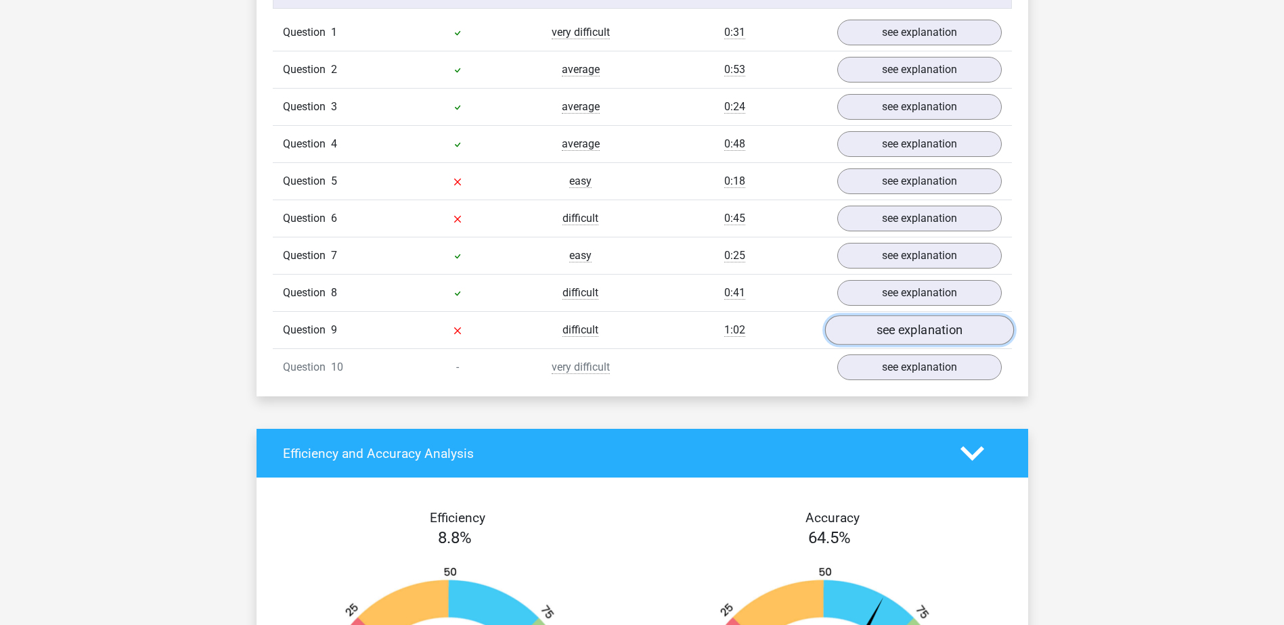
click at [898, 322] on link "see explanation" at bounding box center [918, 331] width 189 height 30
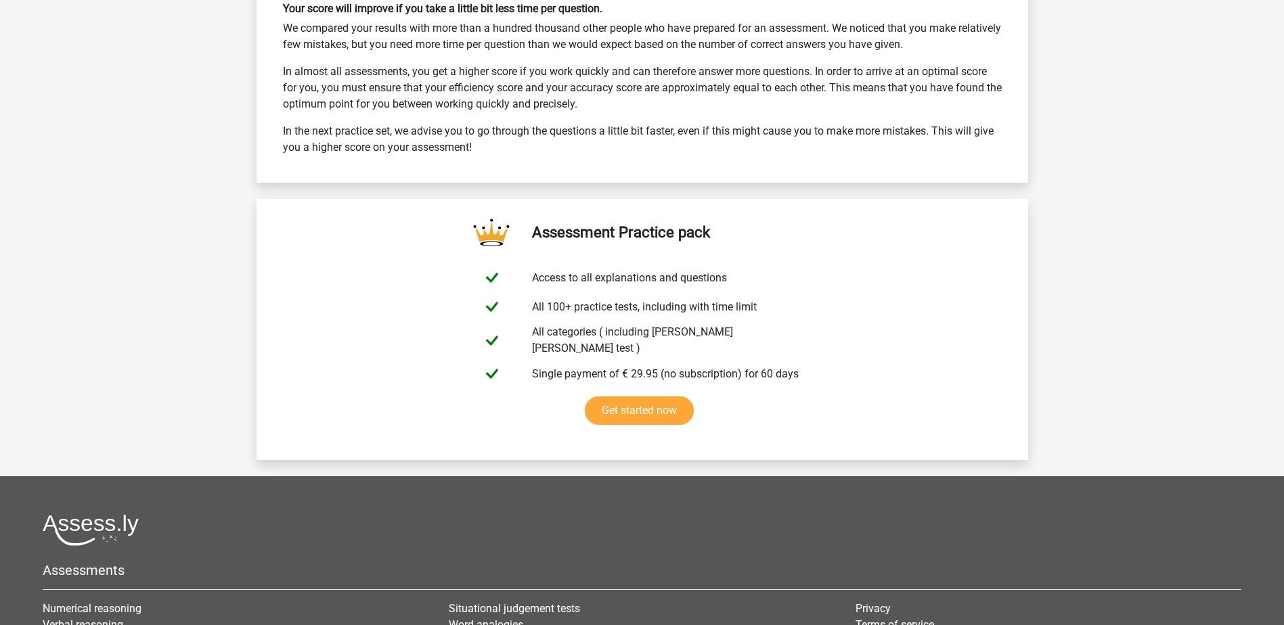
scroll to position [3012, 0]
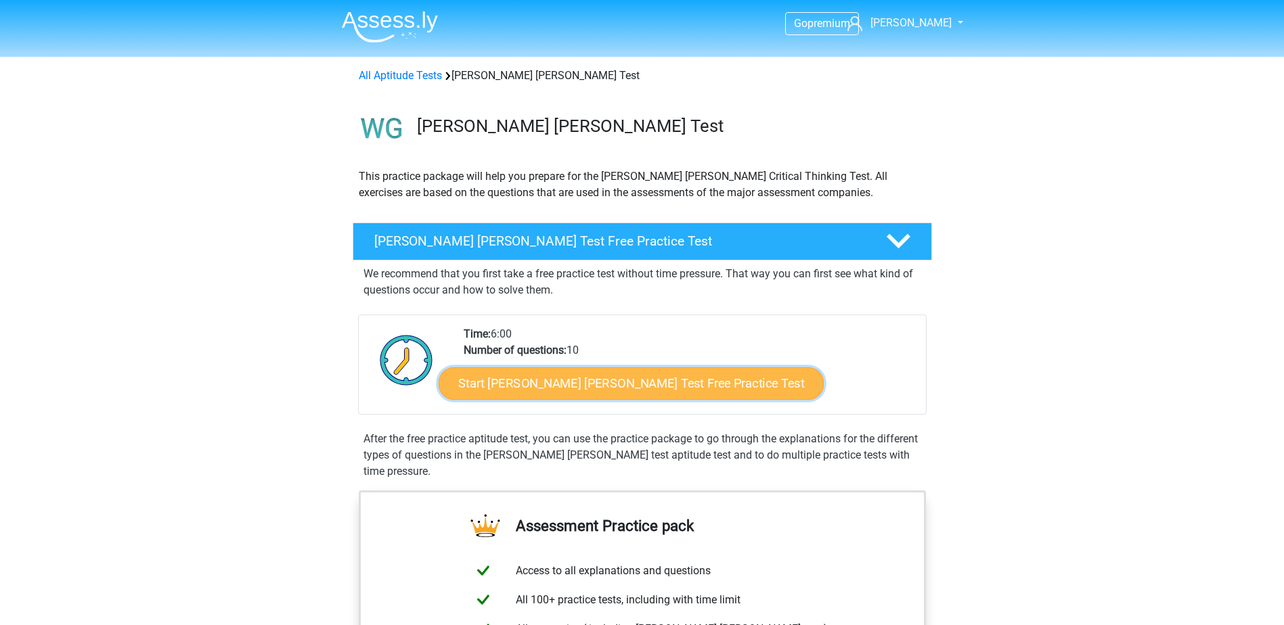
click at [656, 388] on link "Start [PERSON_NAME] [PERSON_NAME] Test Free Practice Test" at bounding box center [631, 383] width 385 height 32
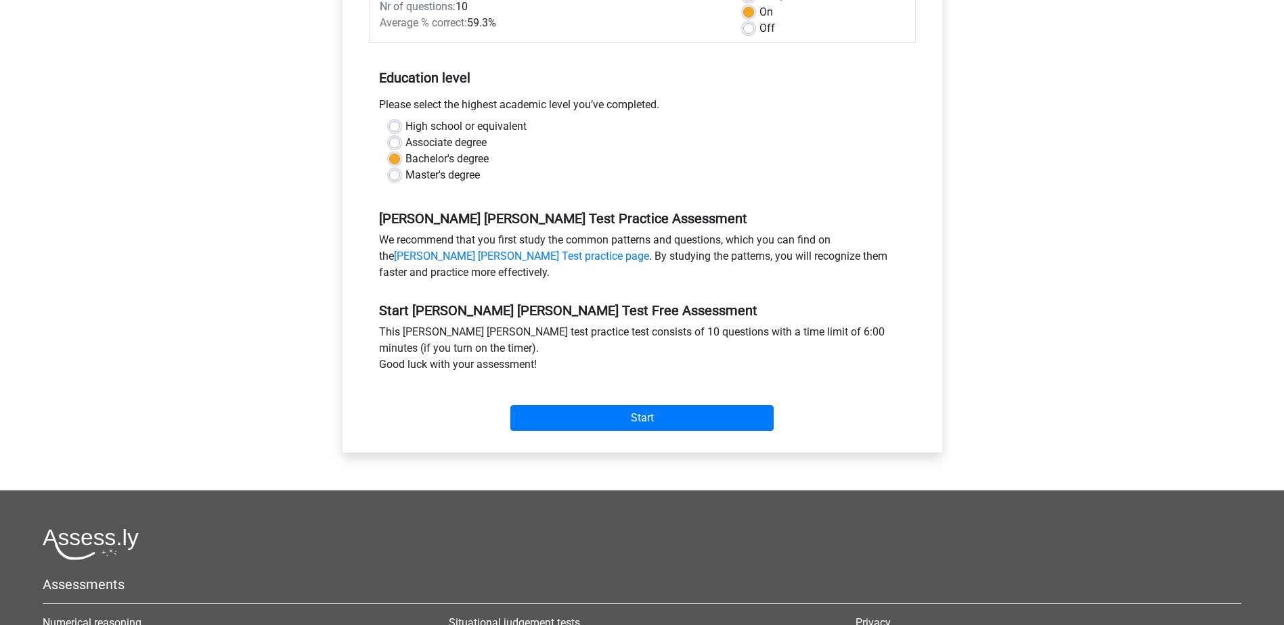
scroll to position [238, 0]
click at [633, 405] on input "Start" at bounding box center [641, 418] width 263 height 26
